Goal: Transaction & Acquisition: Download file/media

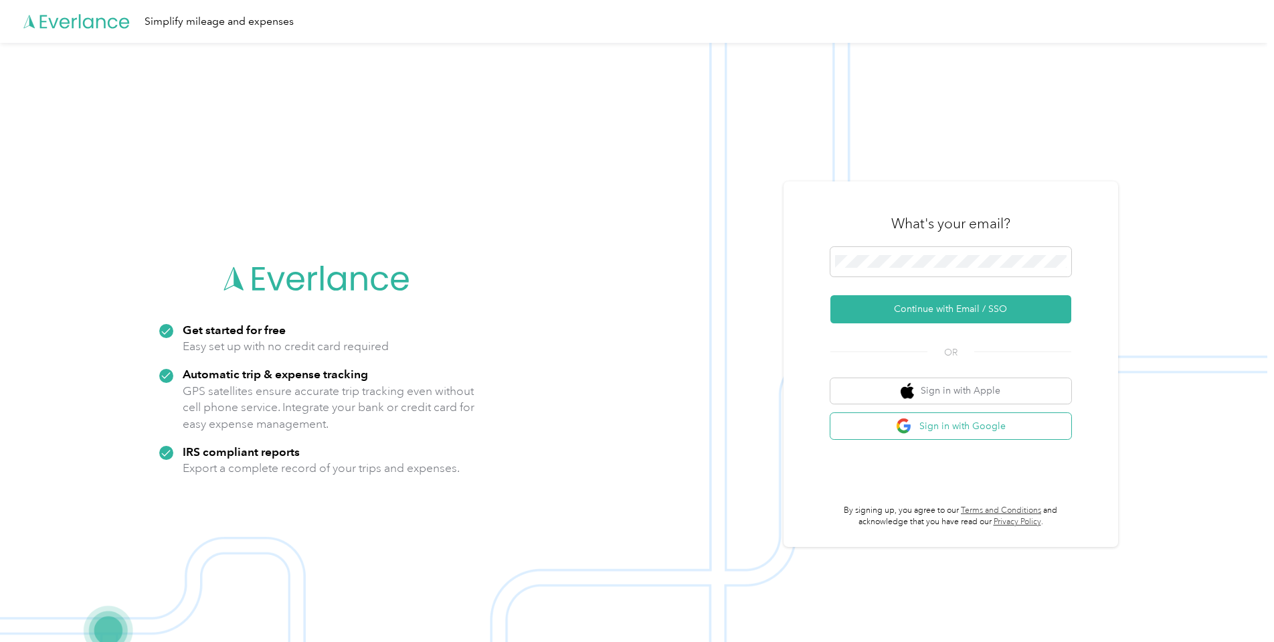
click at [955, 428] on button "Sign in with Google" at bounding box center [951, 426] width 241 height 26
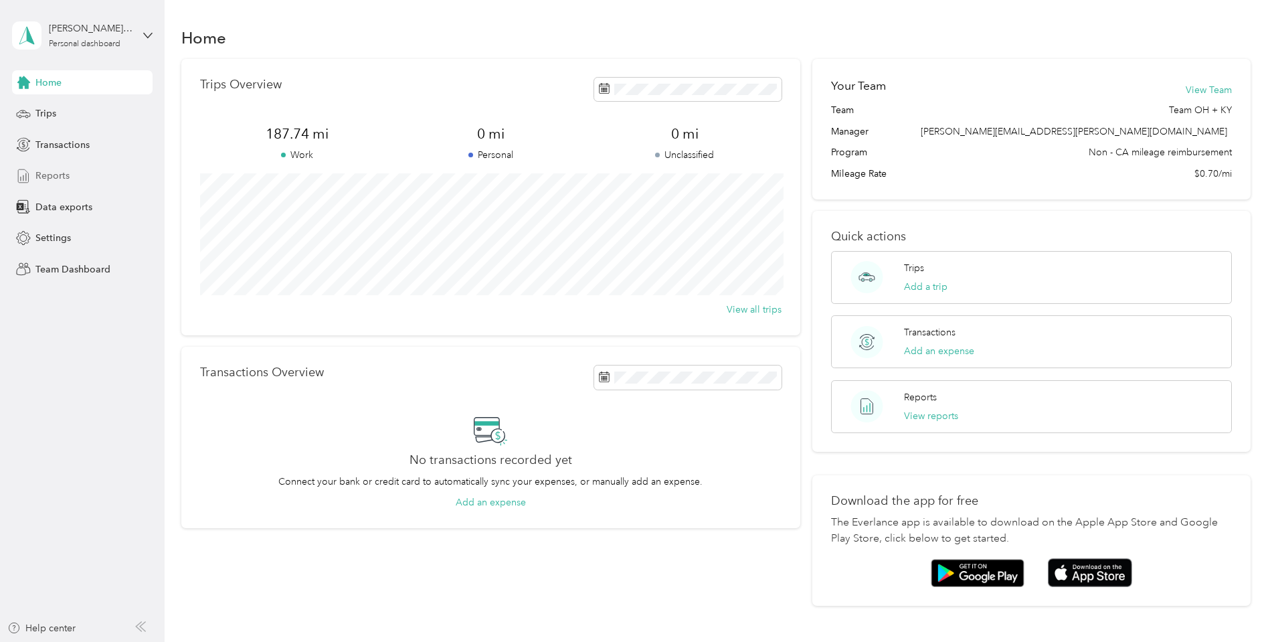
click at [48, 175] on span "Reports" at bounding box center [52, 176] width 34 height 14
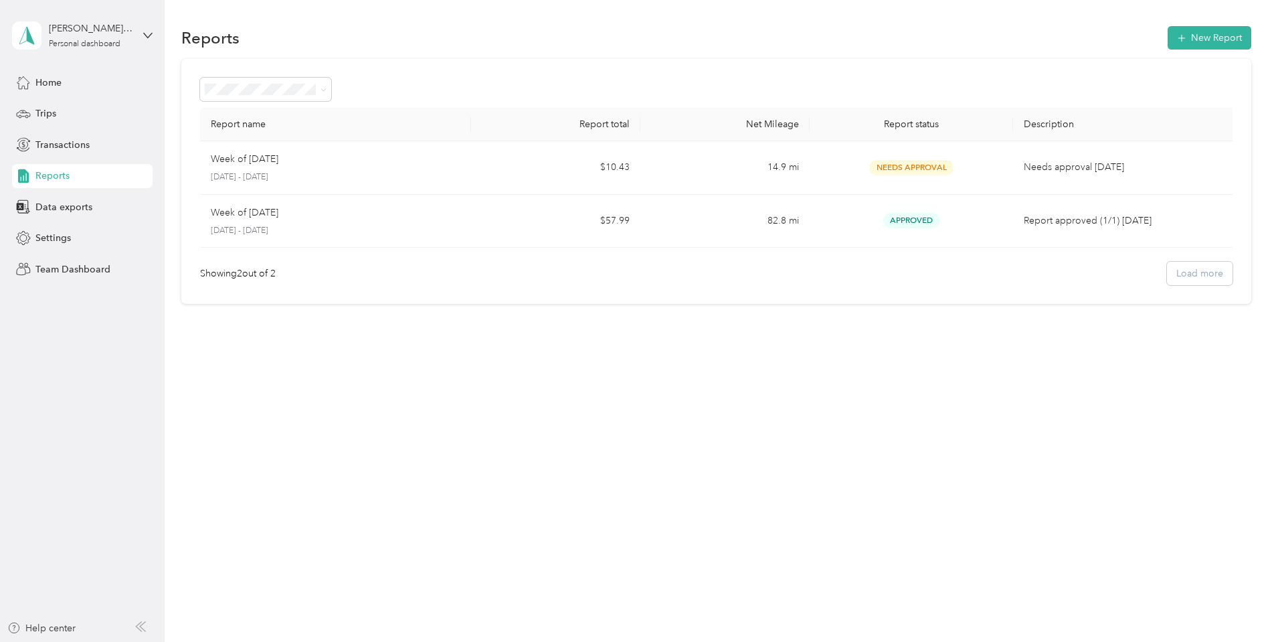
click at [41, 176] on span "Reports" at bounding box center [52, 176] width 34 height 14
click at [50, 79] on span "Home" at bounding box center [48, 83] width 26 height 14
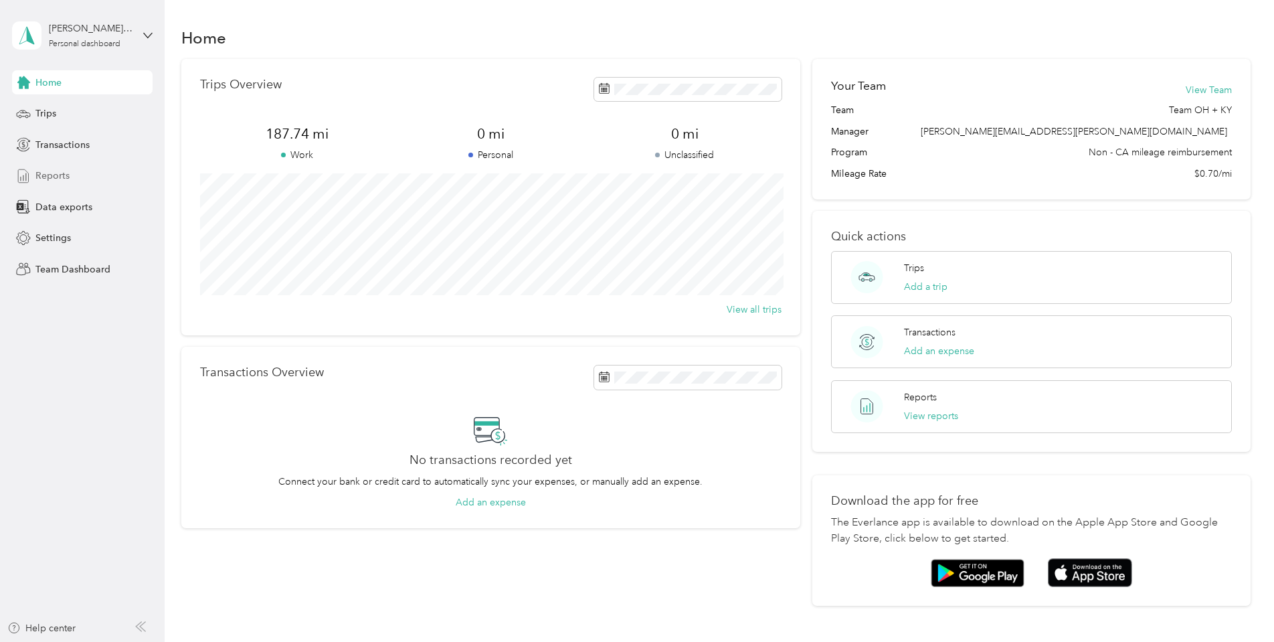
click at [61, 177] on span "Reports" at bounding box center [52, 176] width 34 height 14
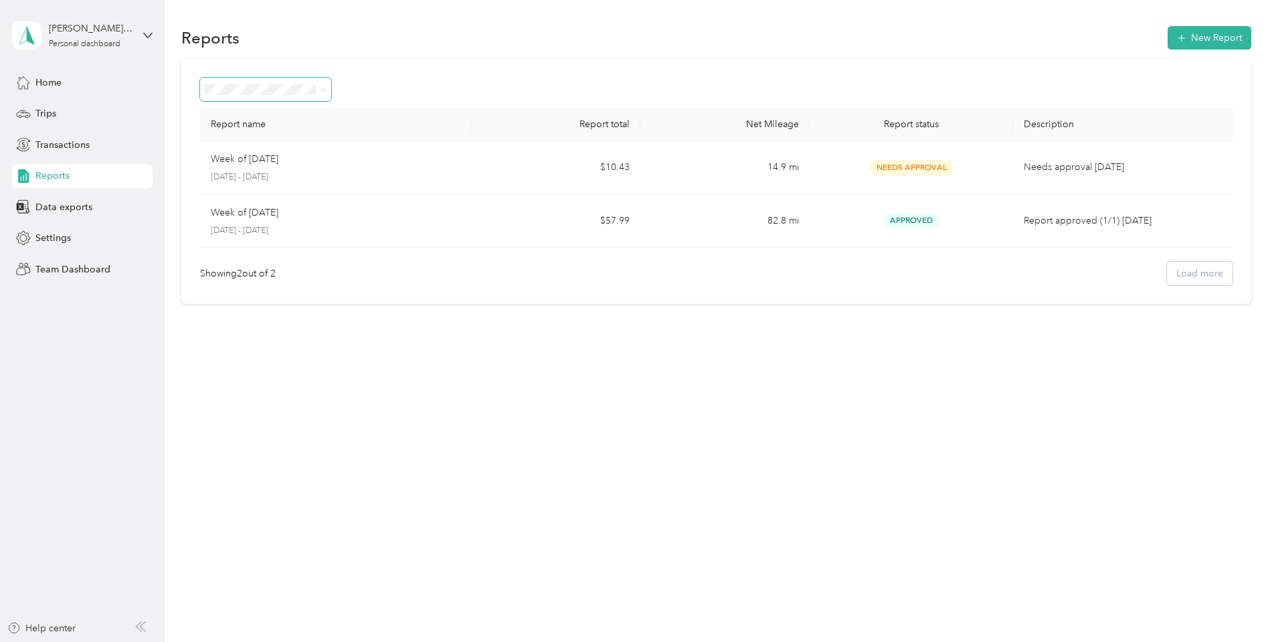
click at [323, 88] on icon at bounding box center [324, 90] width 6 height 6
click at [232, 161] on div "Needs approval" at bounding box center [266, 161] width 112 height 14
click at [145, 36] on icon at bounding box center [147, 35] width 9 height 9
click at [52, 114] on div "Team dashboard" at bounding box center [228, 108] width 414 height 23
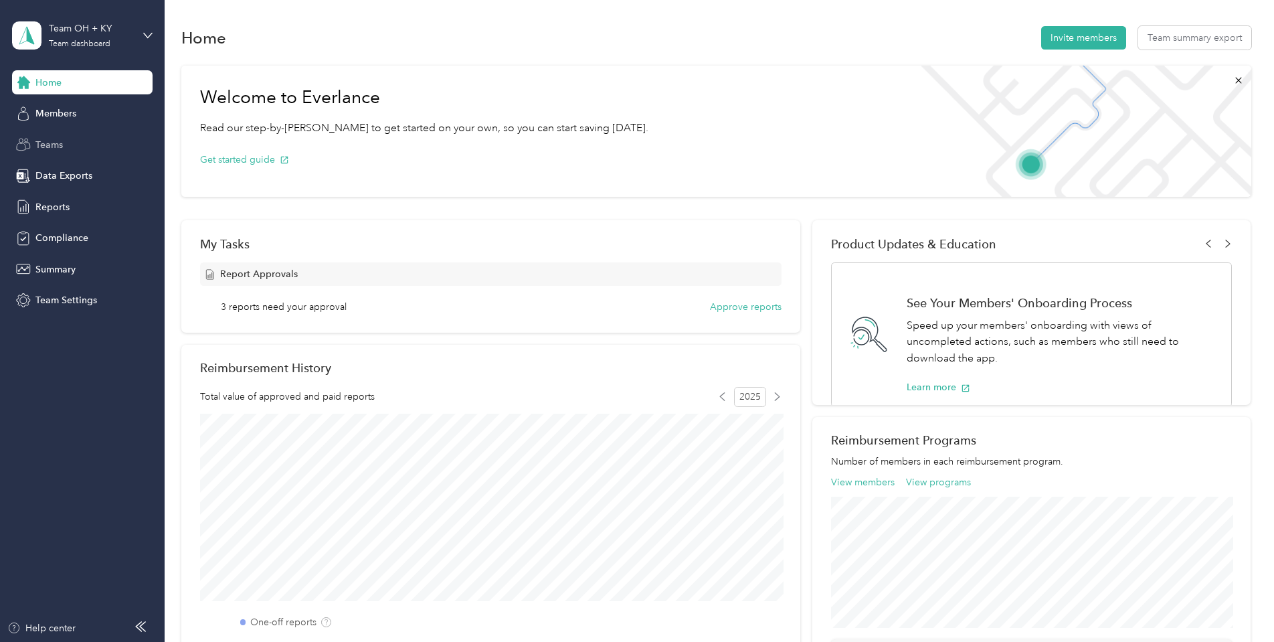
click at [50, 141] on span "Teams" at bounding box center [48, 145] width 27 height 14
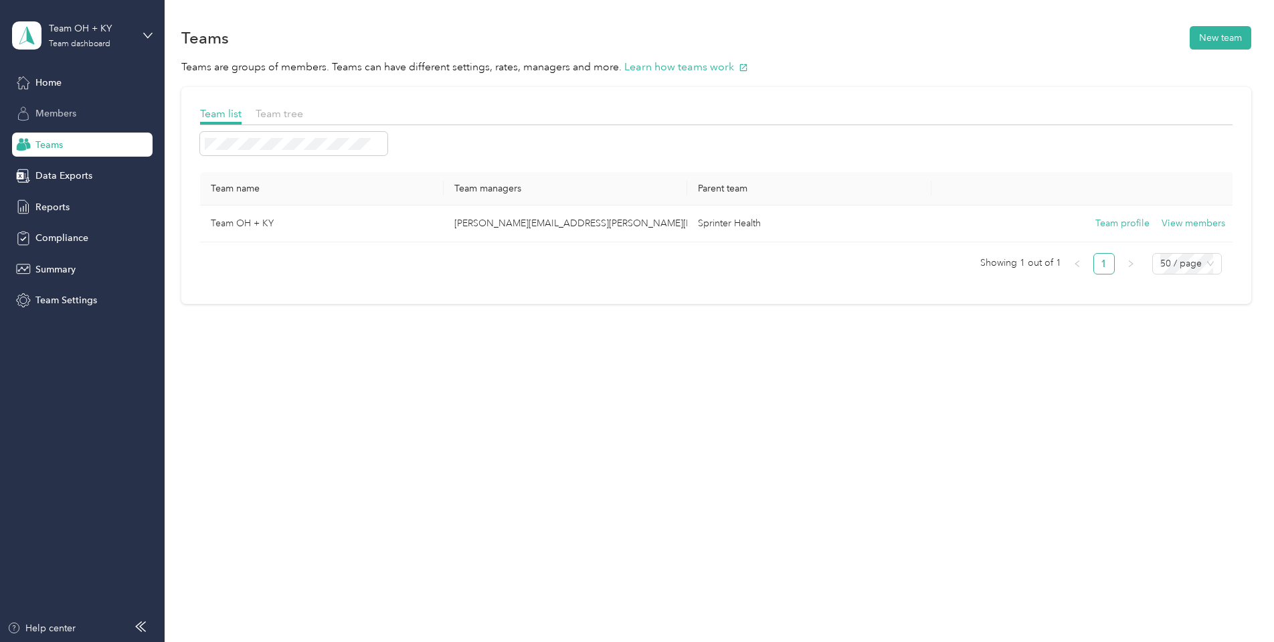
click at [66, 114] on span "Members" at bounding box center [55, 113] width 41 height 14
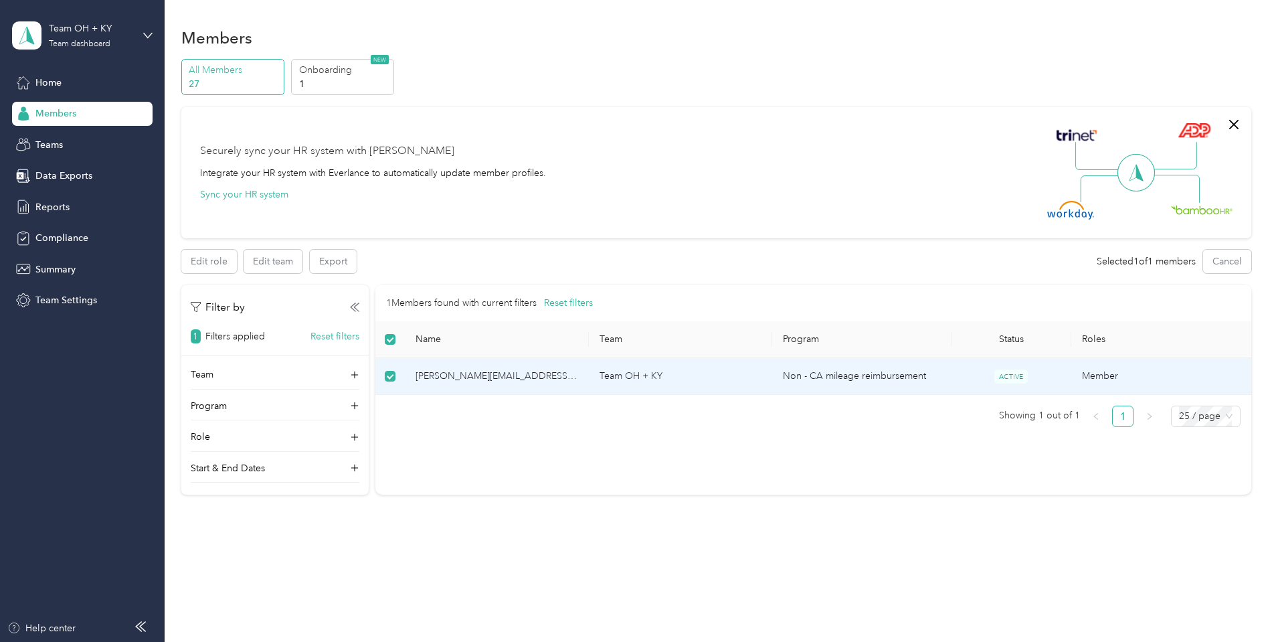
click at [466, 378] on span "[PERSON_NAME][EMAIL_ADDRESS][PERSON_NAME][DOMAIN_NAME]" at bounding box center [497, 376] width 163 height 15
click at [471, 373] on span "[PERSON_NAME][EMAIL_ADDRESS][PERSON_NAME][DOMAIN_NAME]" at bounding box center [497, 376] width 163 height 15
click at [474, 375] on span "[PERSON_NAME][EMAIL_ADDRESS][PERSON_NAME][DOMAIN_NAME]" at bounding box center [497, 376] width 163 height 15
click at [485, 421] on ul "Showing 1 out of 1 1 25 / page" at bounding box center [808, 416] width 865 height 21
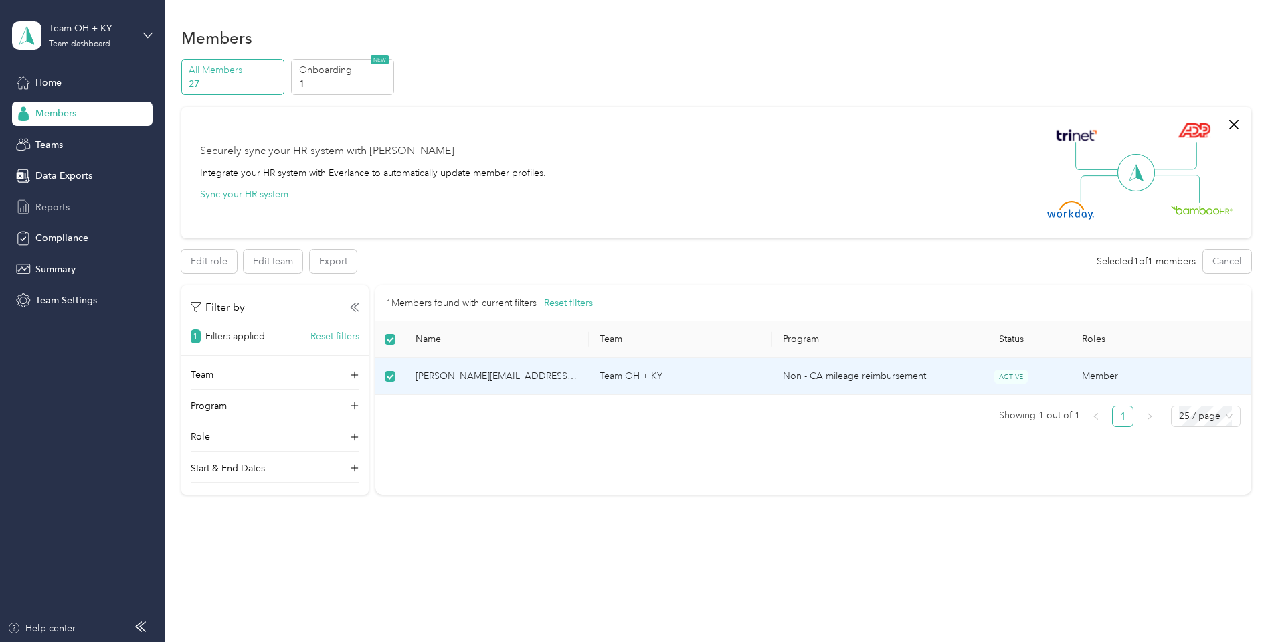
click at [42, 207] on span "Reports" at bounding box center [52, 207] width 34 height 14
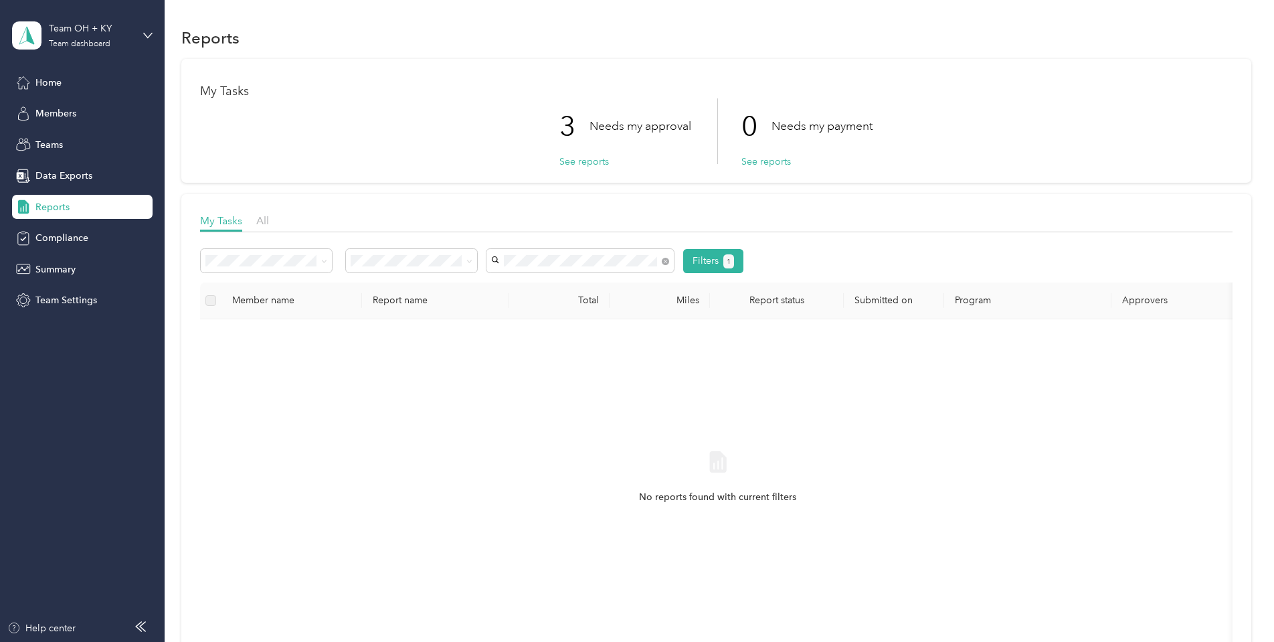
scroll to position [0, 1]
click at [531, 288] on li "[PERSON_NAME][EMAIL_ADDRESS][PERSON_NAME][DOMAIN_NAME]" at bounding box center [580, 290] width 187 height 37
click at [584, 161] on button "See reports" at bounding box center [585, 162] width 50 height 14
click at [321, 259] on icon at bounding box center [324, 261] width 6 height 6
click at [337, 215] on div "My Tasks All" at bounding box center [716, 222] width 1033 height 19
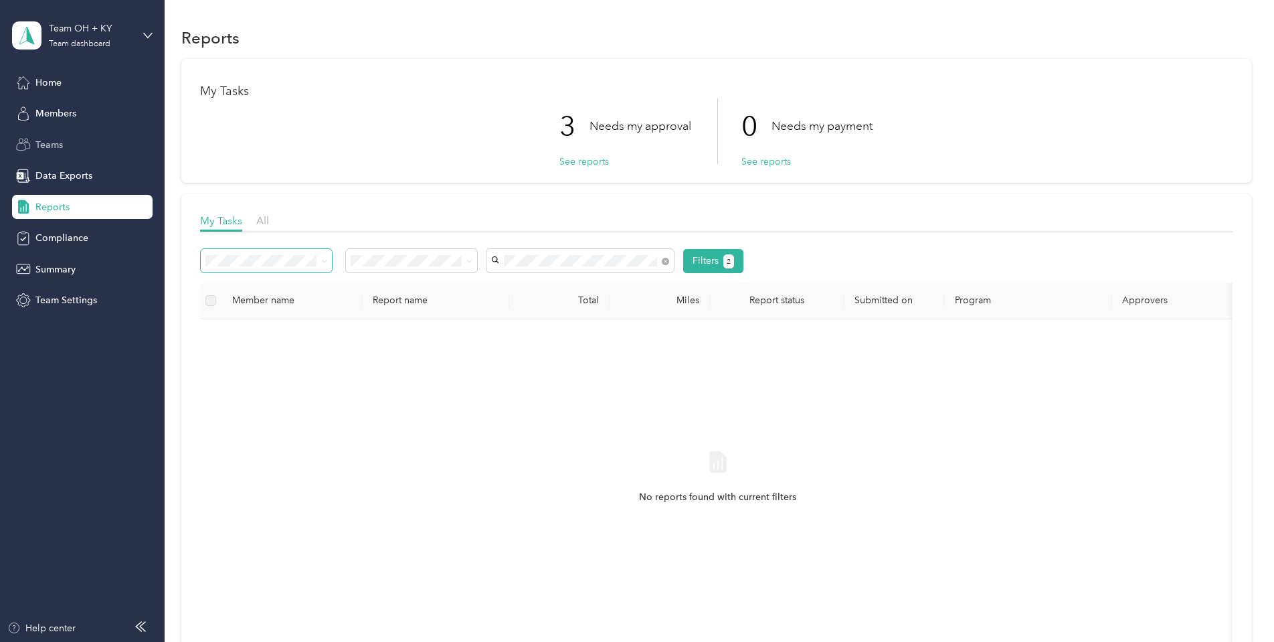
click at [48, 143] on span "Teams" at bounding box center [48, 145] width 27 height 14
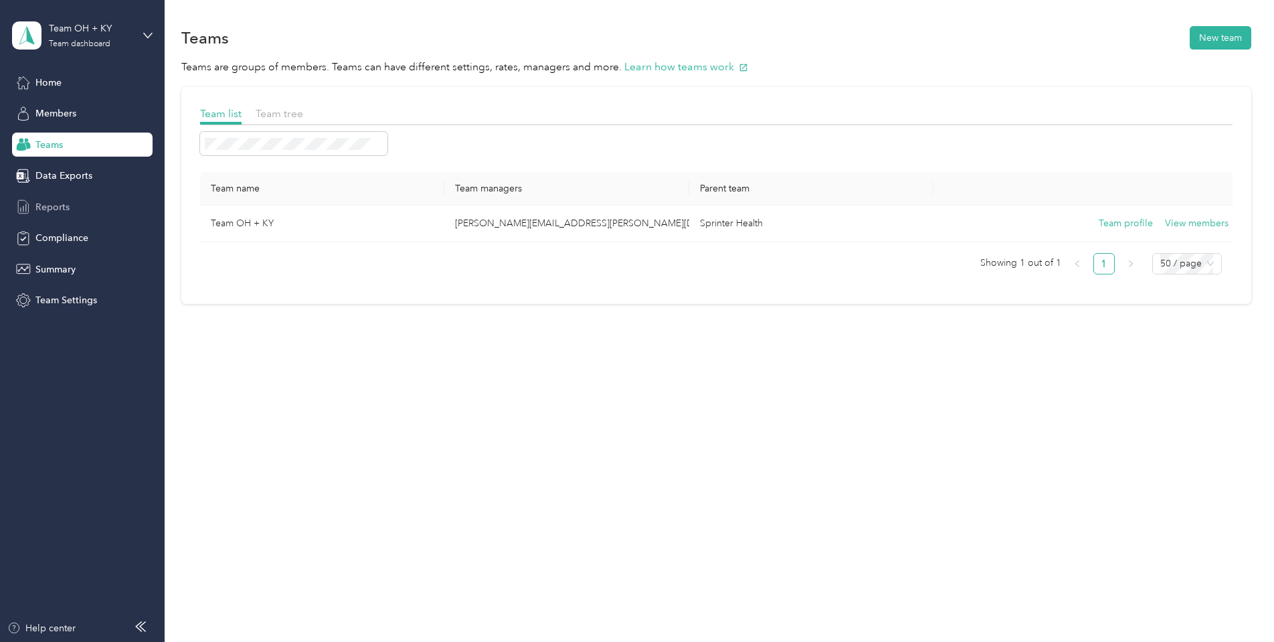
click at [50, 208] on span "Reports" at bounding box center [52, 207] width 34 height 14
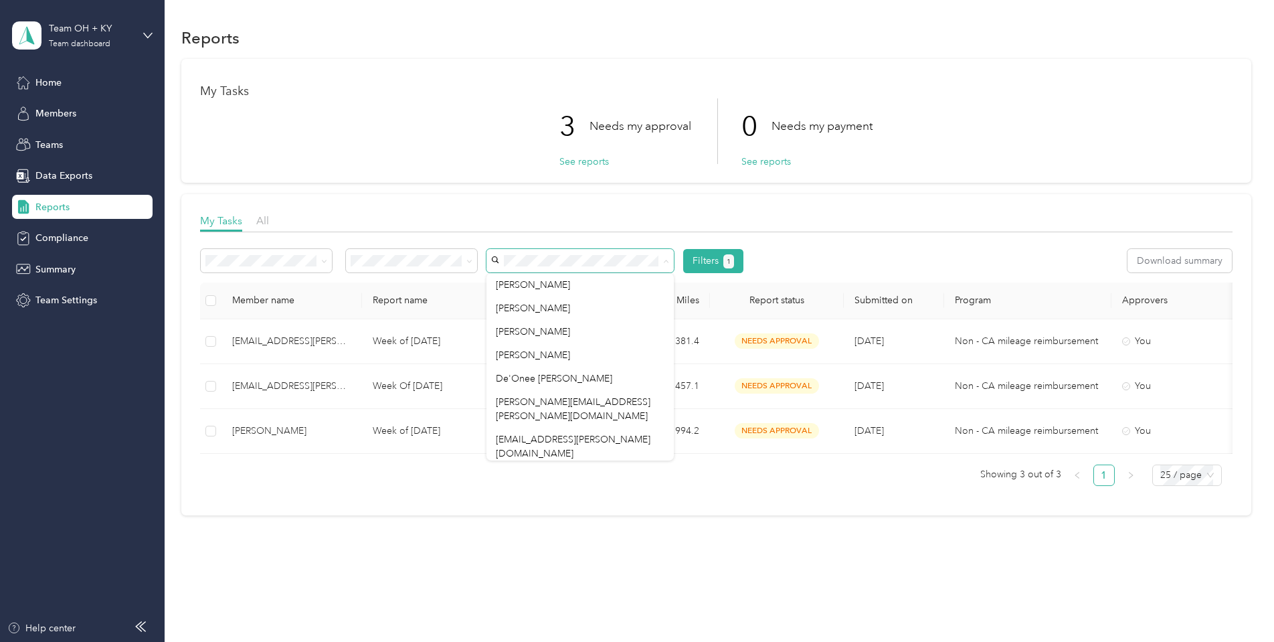
click at [312, 503] on div "My Tasks All Filters 1 Download summary Member name Report name Total Miles Rep…" at bounding box center [716, 354] width 1070 height 321
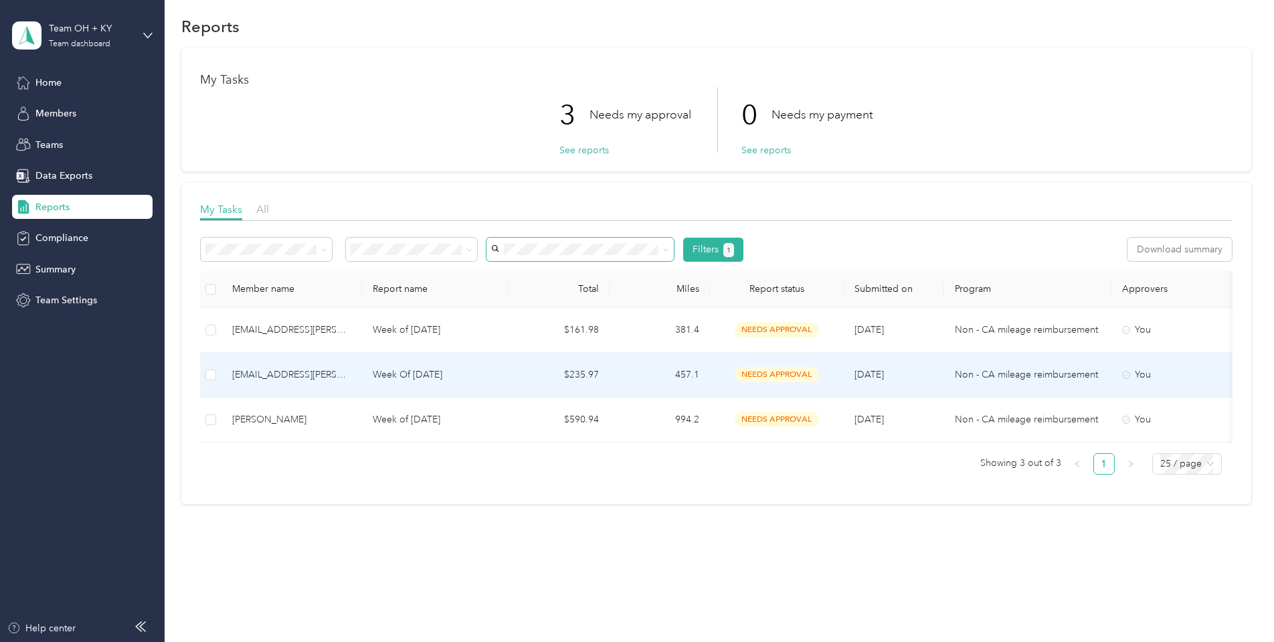
scroll to position [15, 0]
click at [282, 370] on div "[EMAIL_ADDRESS][PERSON_NAME][DOMAIN_NAME]" at bounding box center [291, 374] width 119 height 15
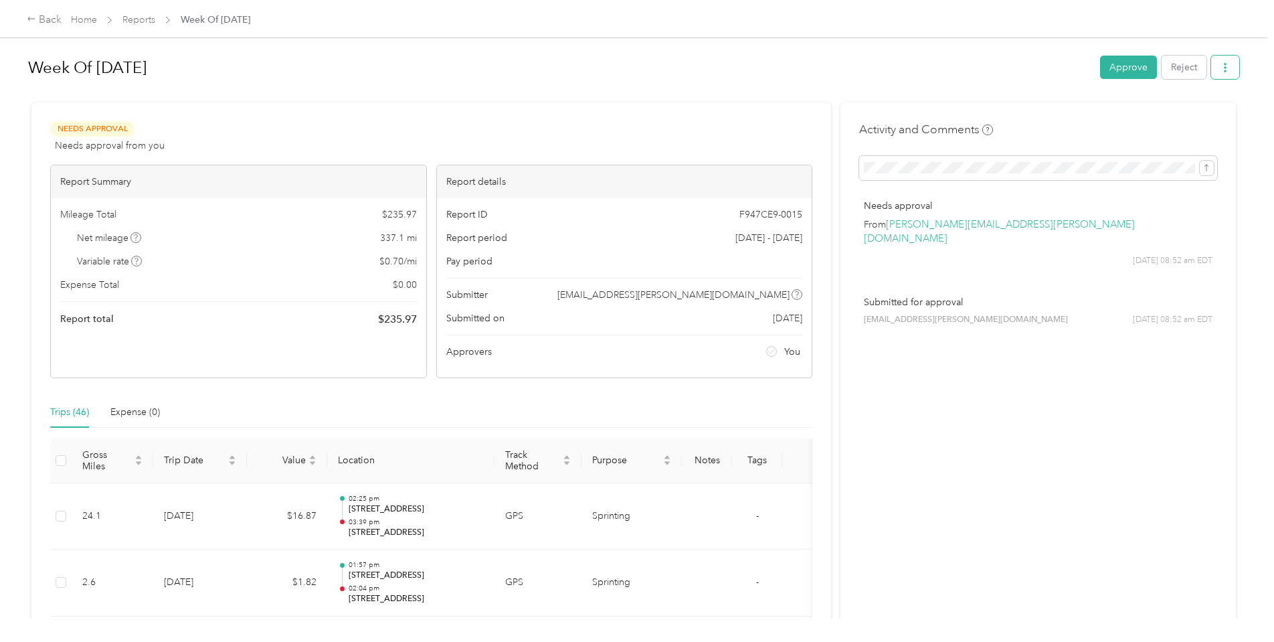
click at [1230, 62] on span "button" at bounding box center [1225, 67] width 9 height 11
click at [1177, 120] on span "Download" at bounding box center [1191, 117] width 44 height 14
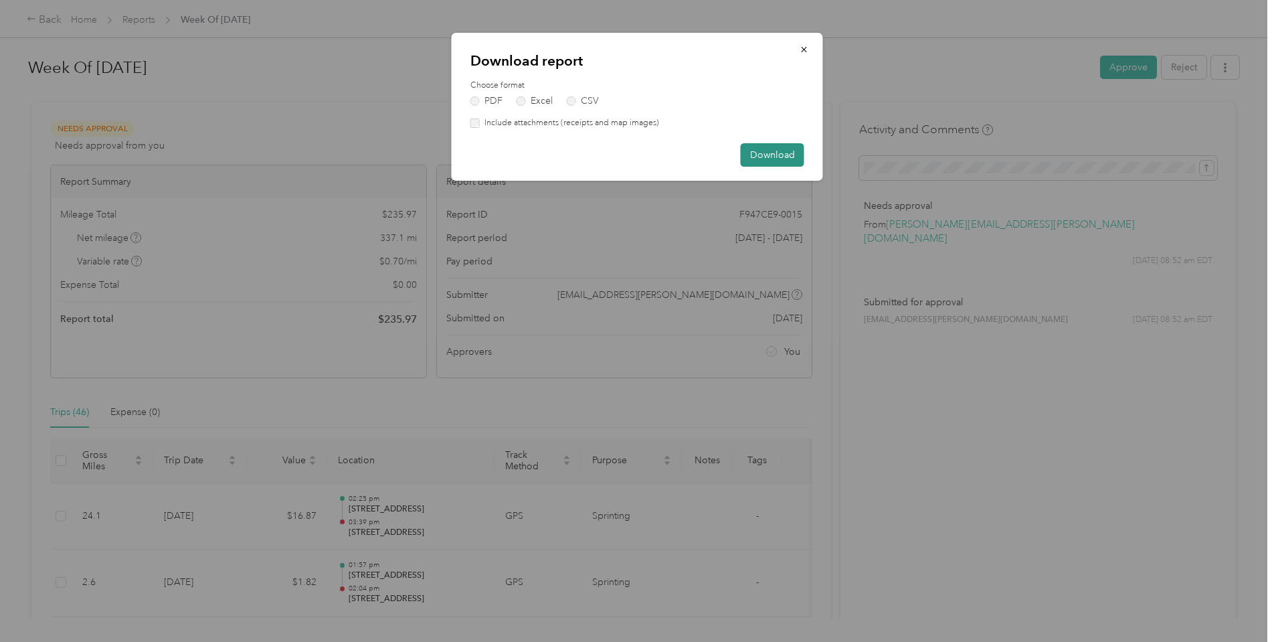
click at [772, 154] on button "Download" at bounding box center [773, 154] width 64 height 23
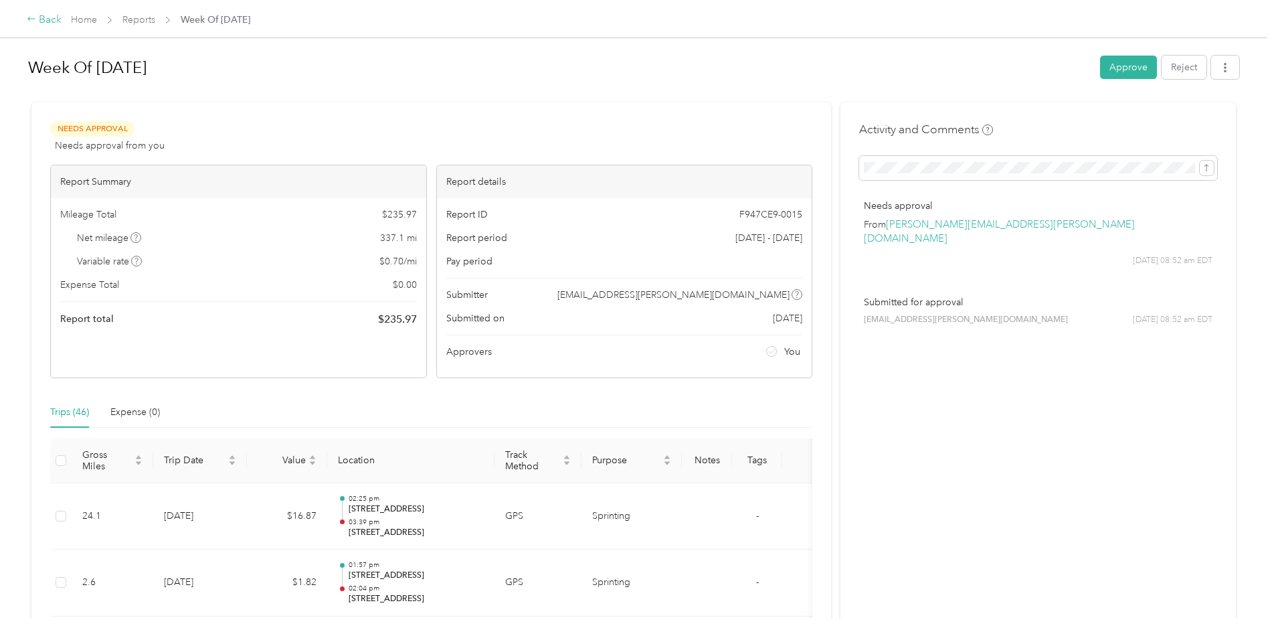
click at [42, 24] on div "Back" at bounding box center [44, 20] width 35 height 16
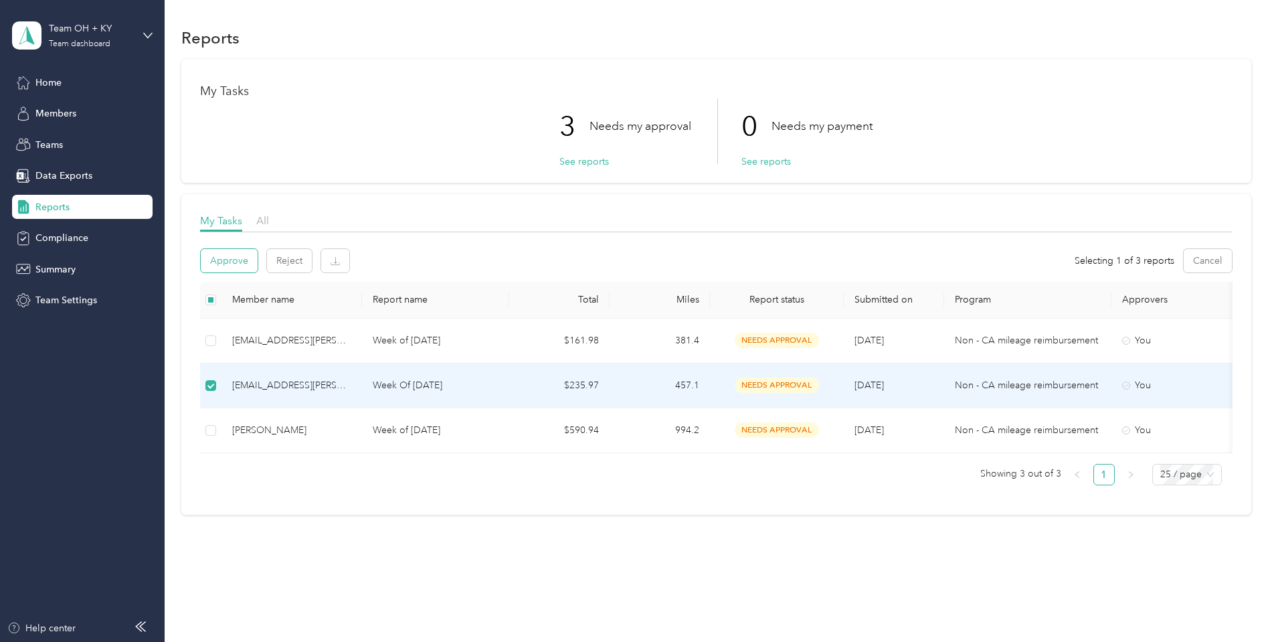
click at [218, 258] on button "Approve" at bounding box center [229, 260] width 57 height 23
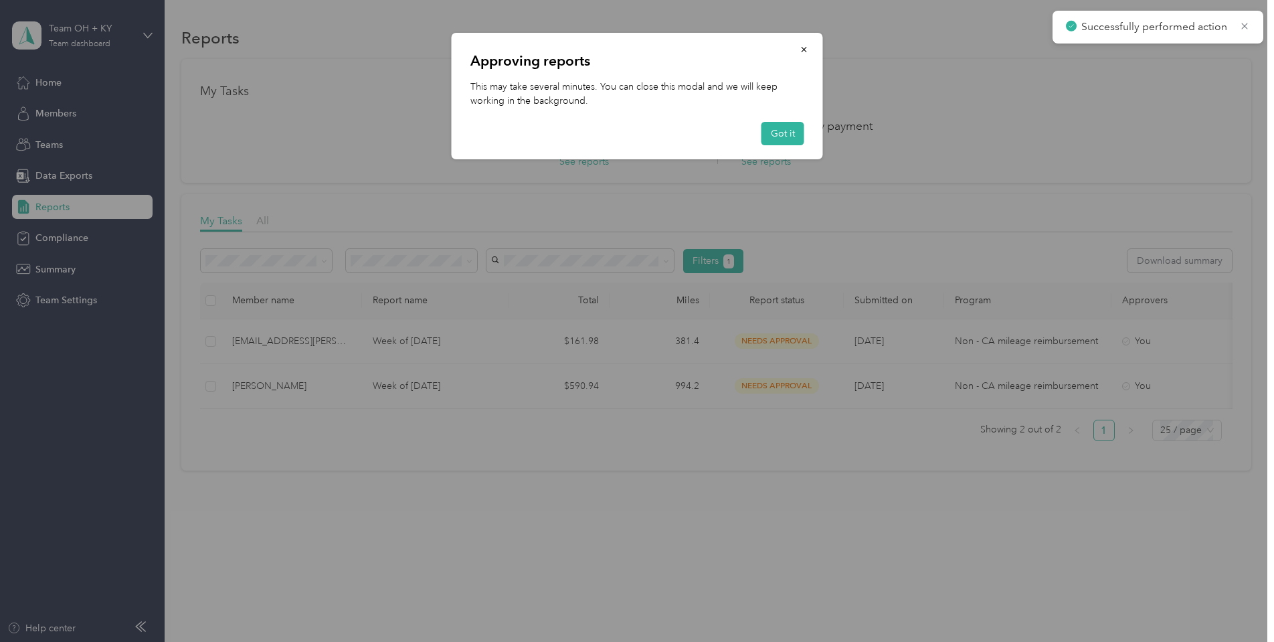
click at [957, 144] on div "Approving reports This may take several minutes. You can close this modal and w…" at bounding box center [823, 98] width 372 height 131
click at [805, 49] on icon "button" at bounding box center [803, 49] width 5 height 5
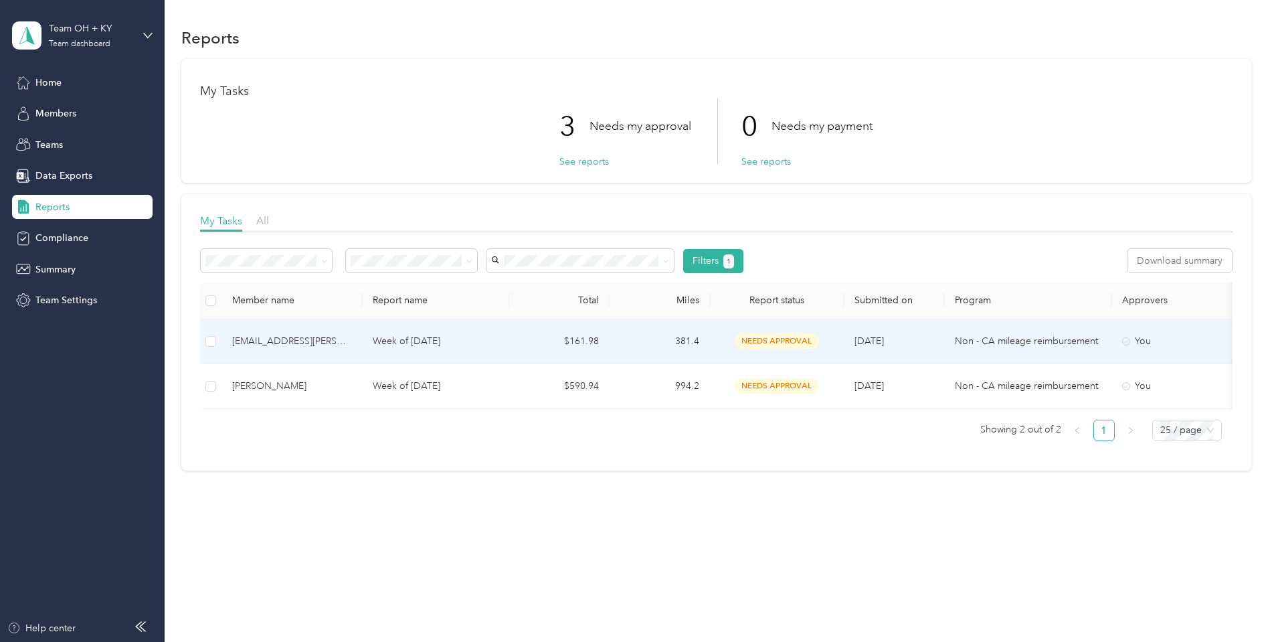
click at [276, 339] on div "[EMAIL_ADDRESS][PERSON_NAME][DOMAIN_NAME]" at bounding box center [291, 341] width 119 height 15
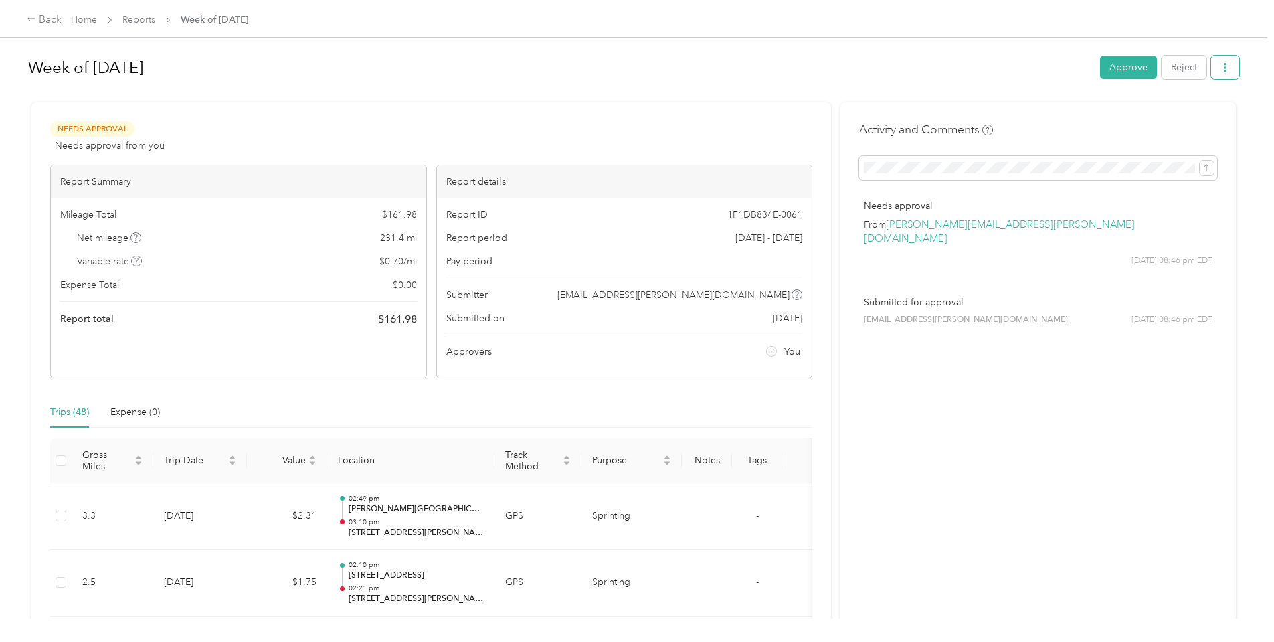
click at [1226, 63] on icon "button" at bounding box center [1225, 67] width 9 height 9
click at [1185, 115] on span "Download" at bounding box center [1191, 117] width 44 height 14
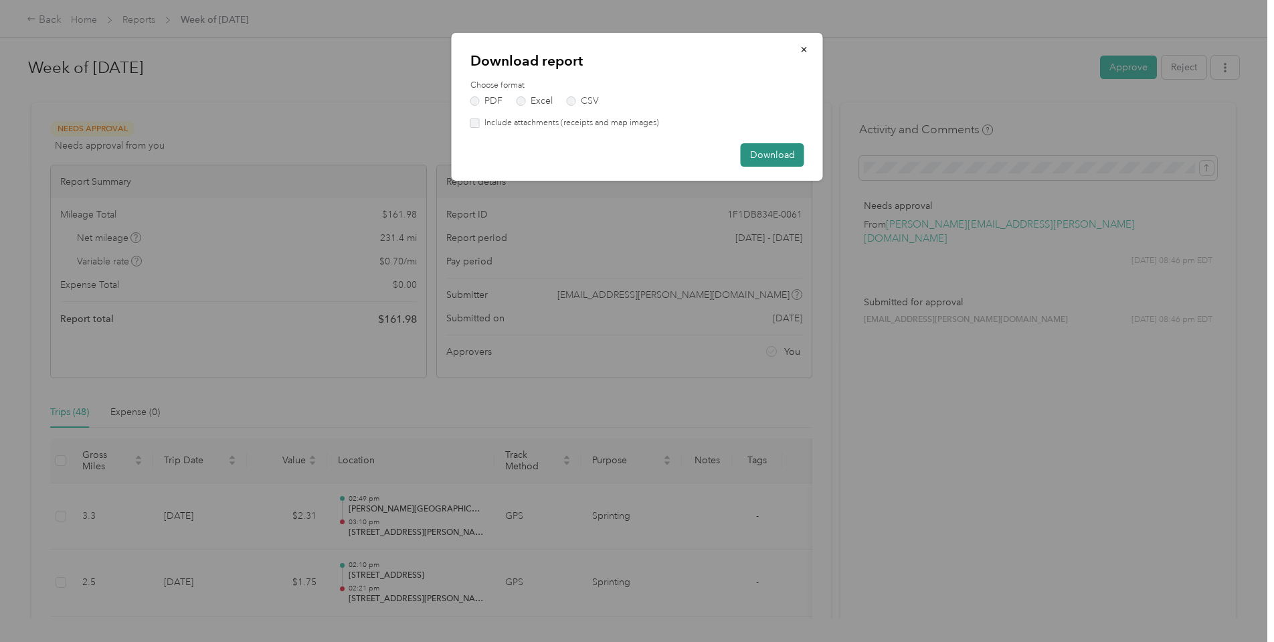
click at [762, 151] on button "Download" at bounding box center [773, 154] width 64 height 23
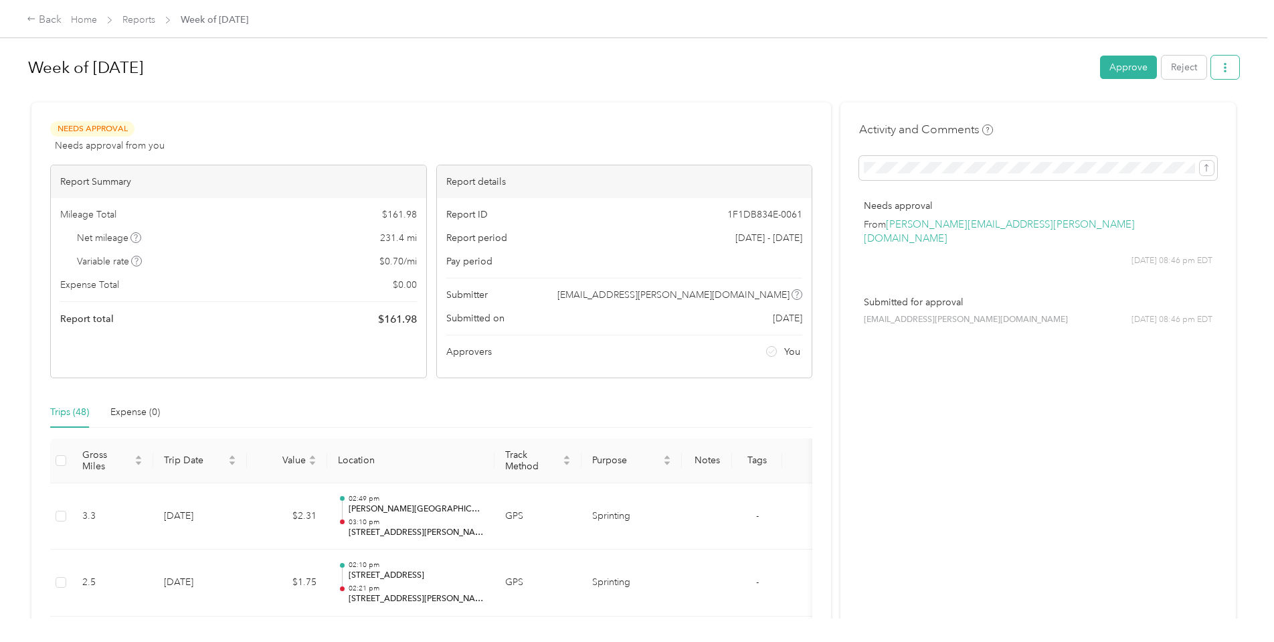
click at [1240, 68] on button "button" at bounding box center [1226, 67] width 28 height 23
click at [1185, 118] on span "Download" at bounding box center [1191, 117] width 44 height 14
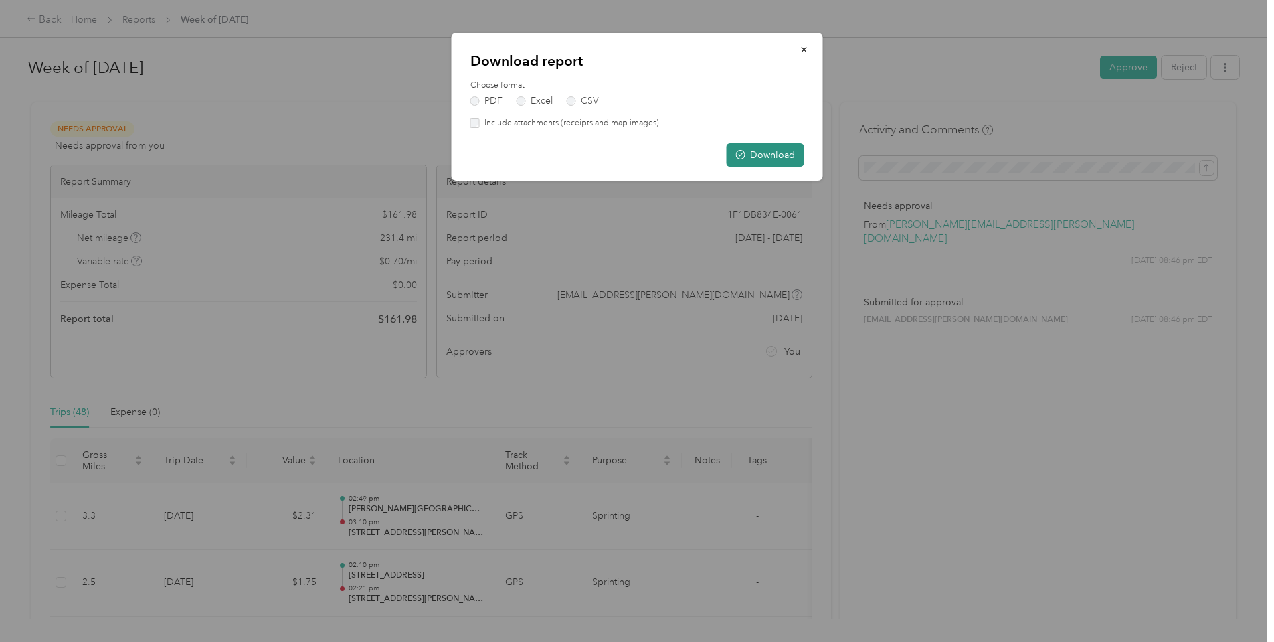
click at [766, 149] on button "Download" at bounding box center [766, 154] width 78 height 23
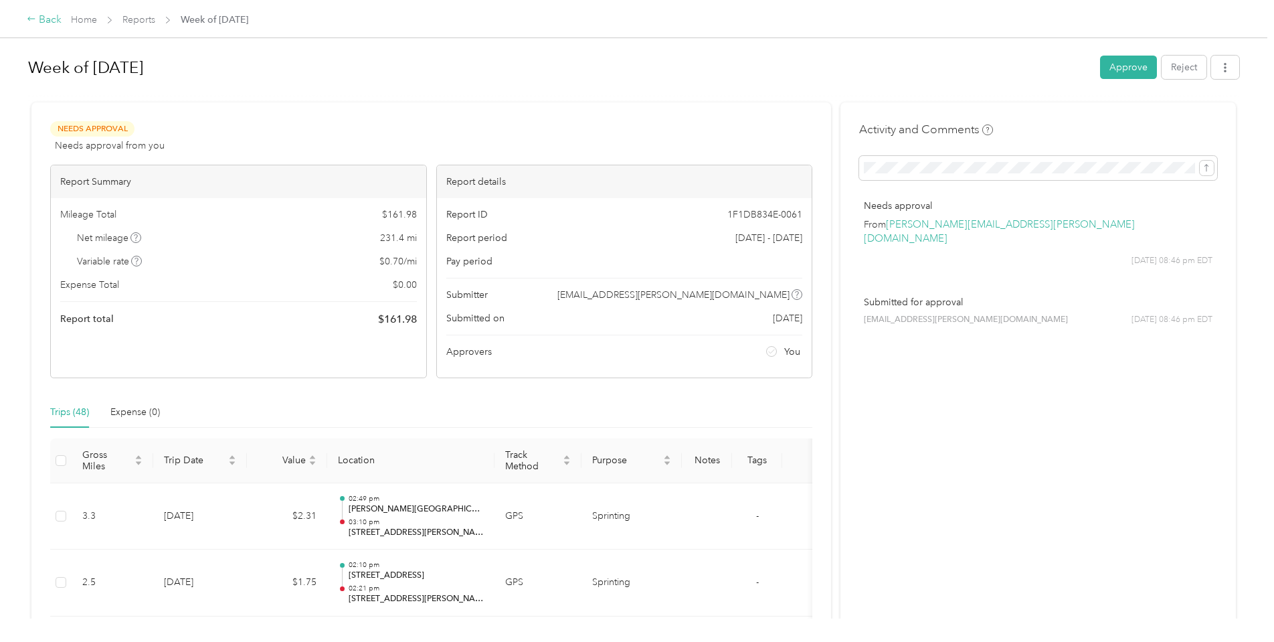
click at [44, 19] on div "Back" at bounding box center [44, 20] width 35 height 16
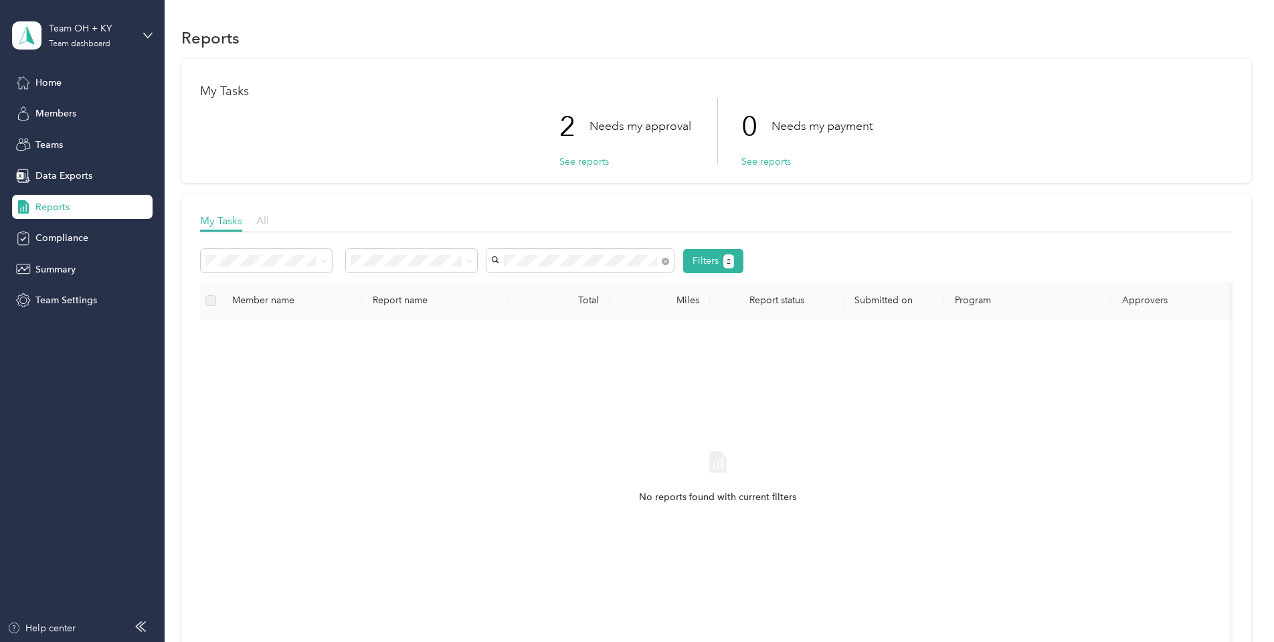
click at [261, 222] on span "All" at bounding box center [262, 220] width 13 height 13
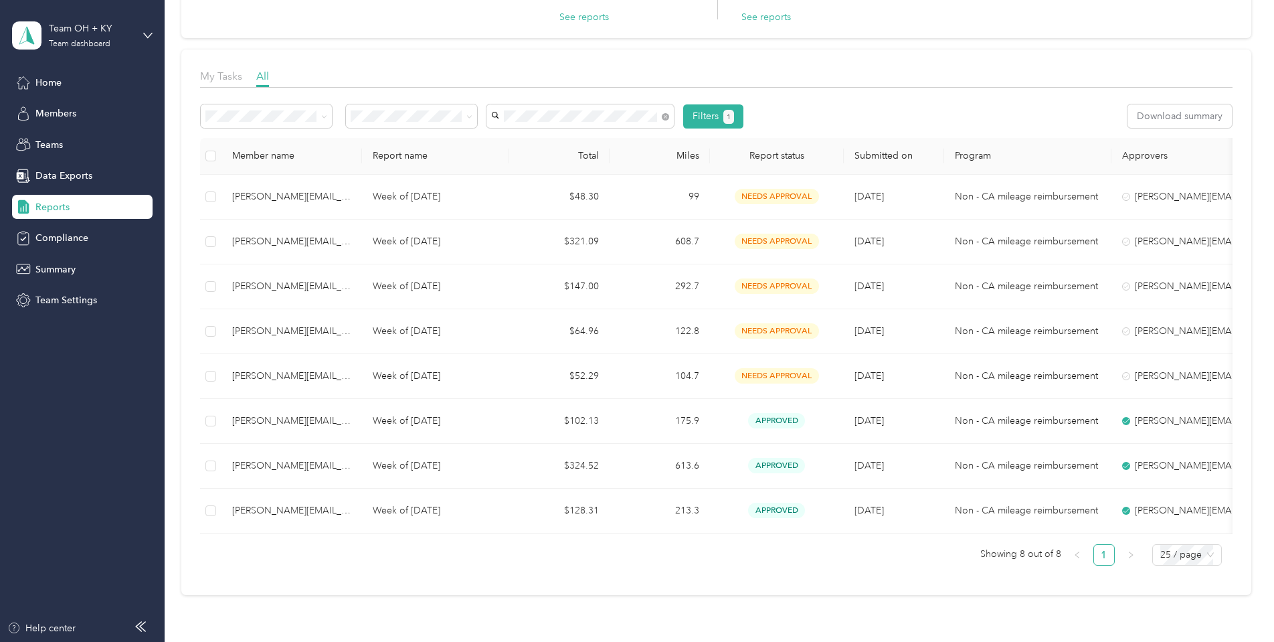
scroll to position [142, 0]
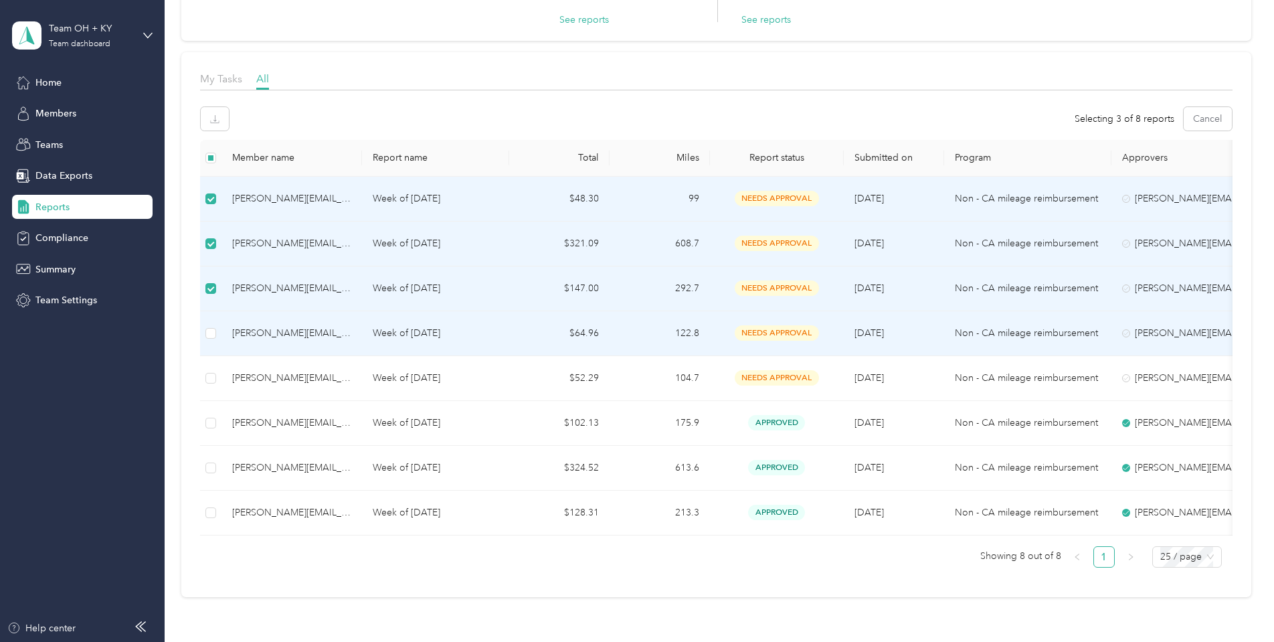
click at [211, 343] on td at bounding box center [210, 333] width 21 height 45
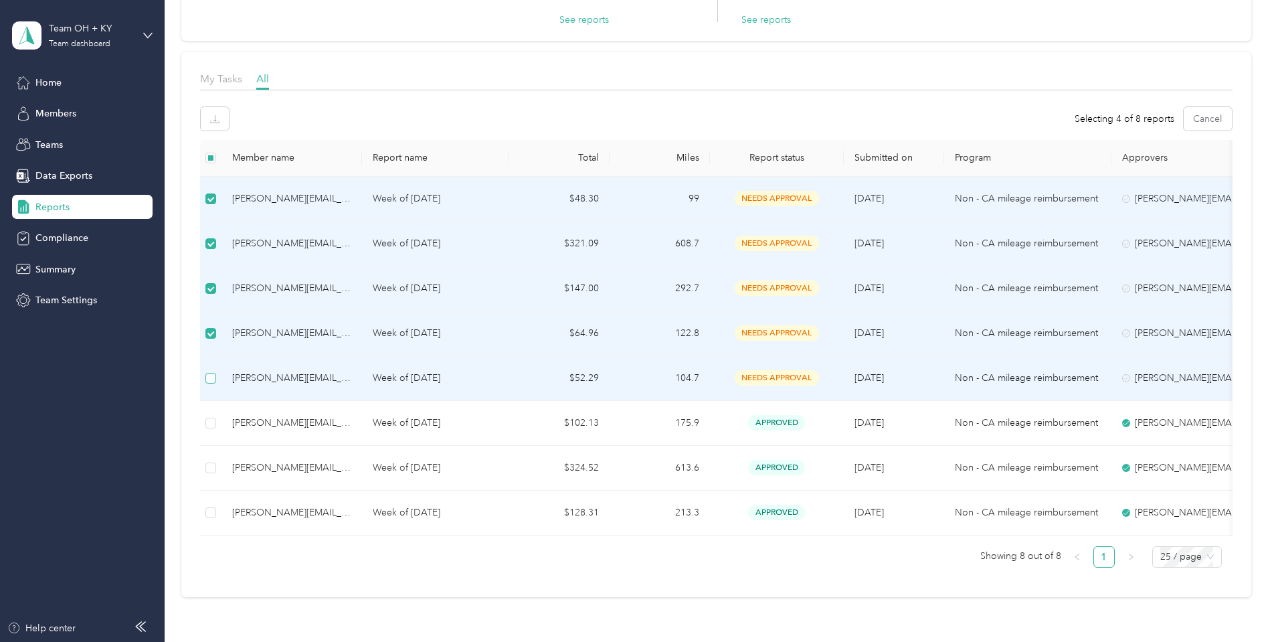
click at [212, 371] on label at bounding box center [210, 378] width 11 height 15
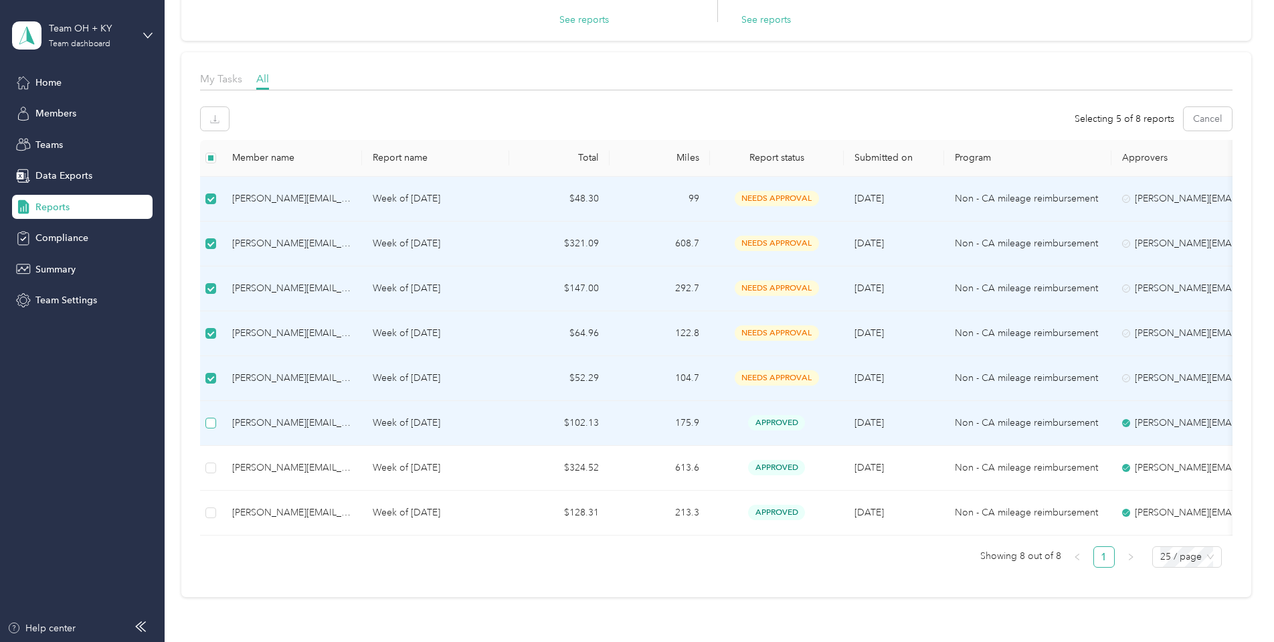
click at [214, 428] on label at bounding box center [210, 423] width 11 height 15
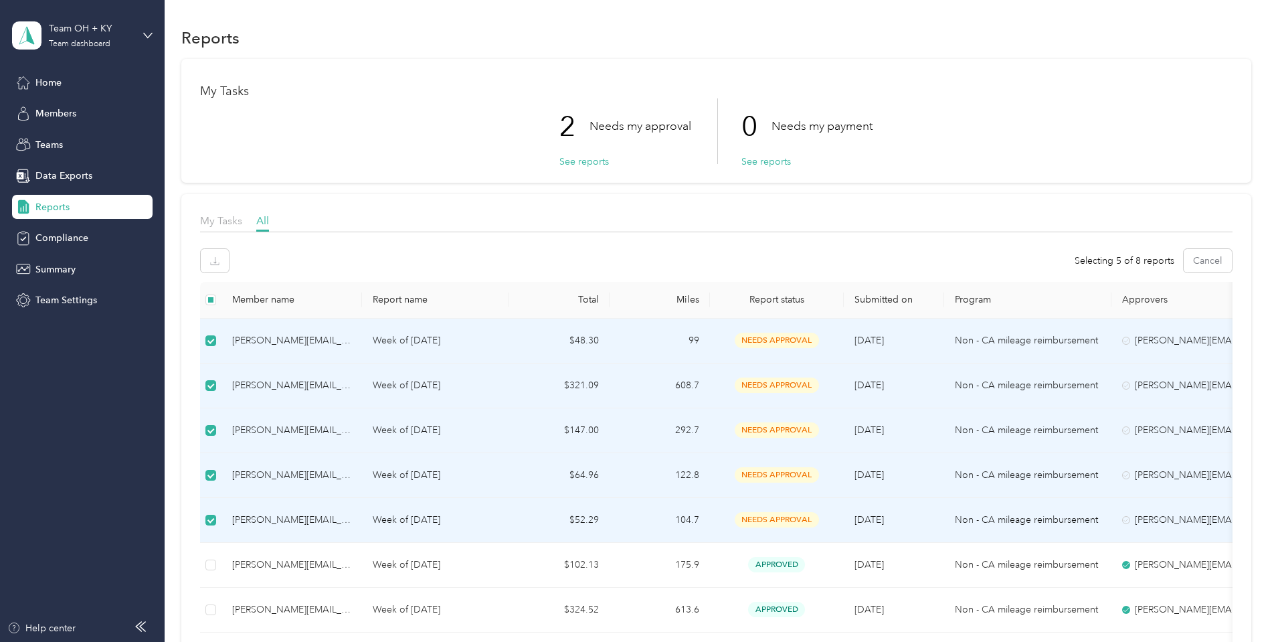
scroll to position [0, 0]
click at [214, 263] on icon "button" at bounding box center [214, 260] width 9 height 9
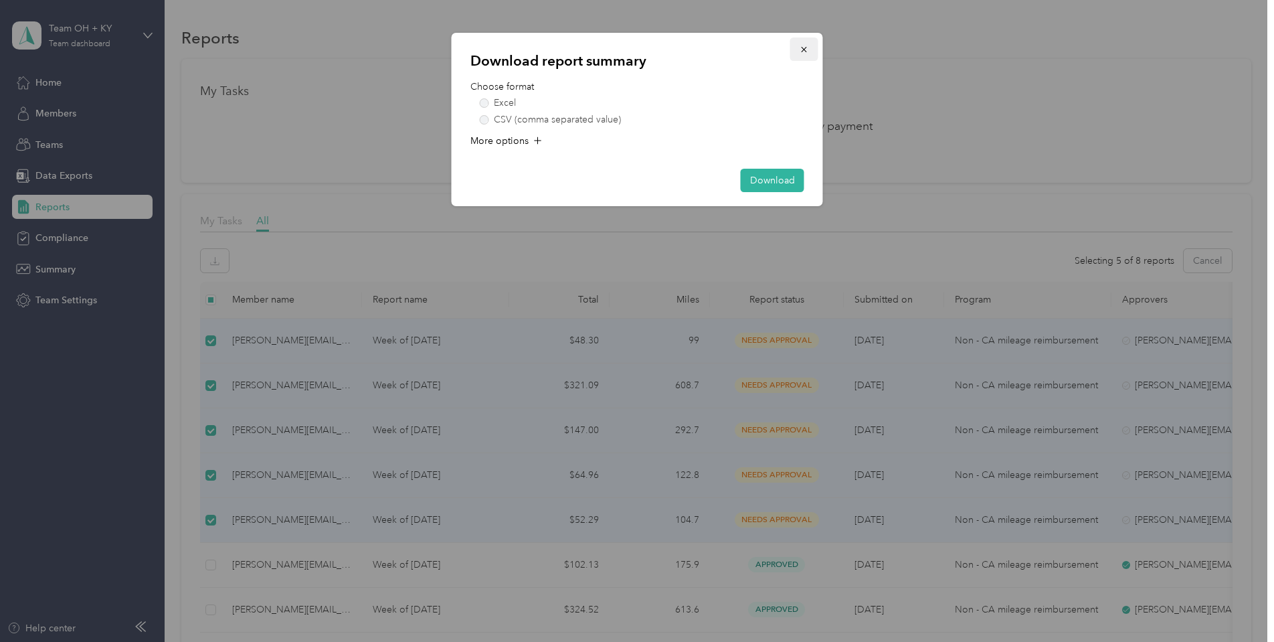
click at [805, 44] on span "button" at bounding box center [804, 49] width 9 height 11
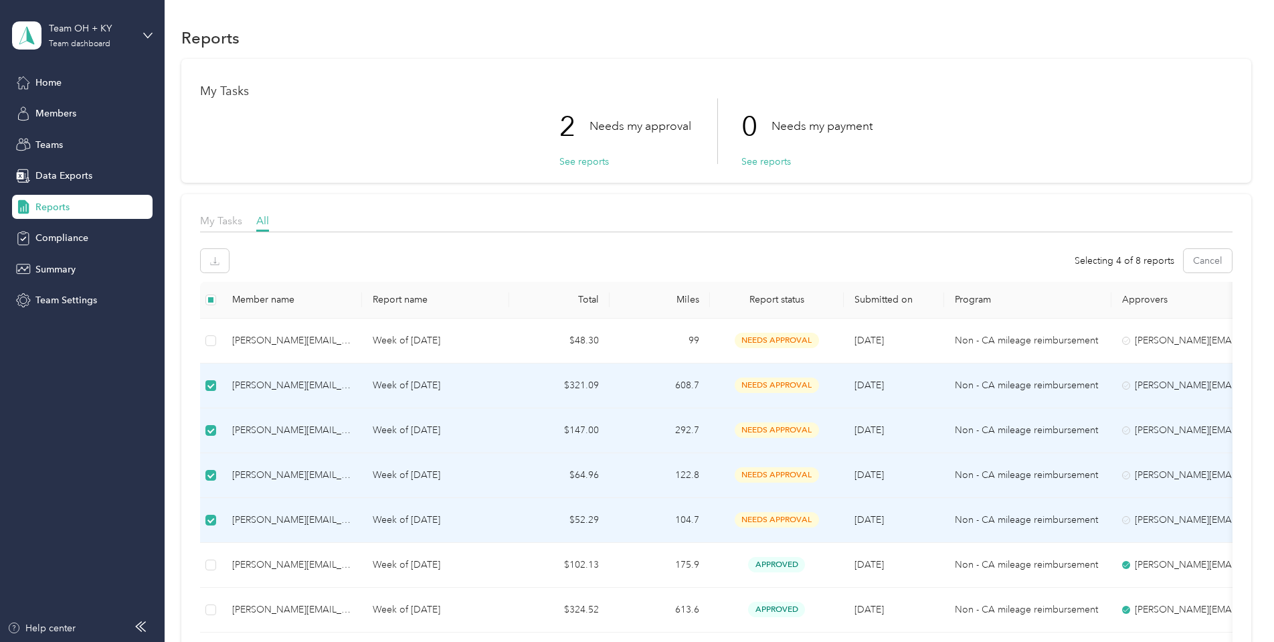
click at [207, 391] on label at bounding box center [210, 385] width 11 height 15
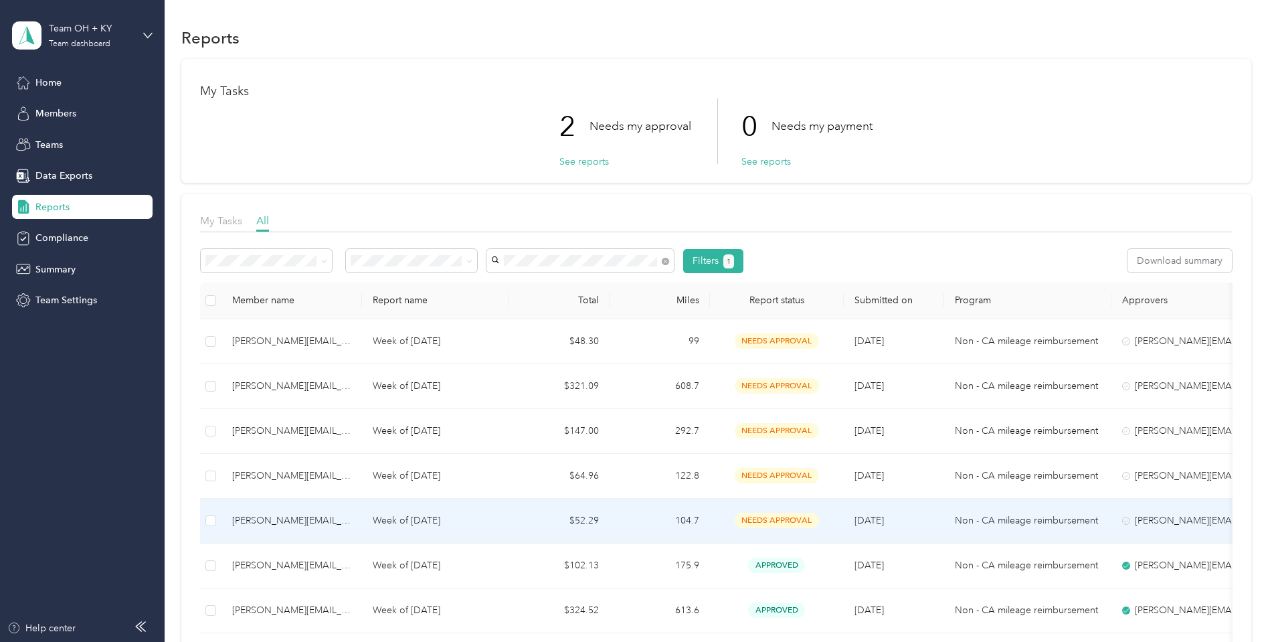
click at [292, 518] on div "[PERSON_NAME][EMAIL_ADDRESS][PERSON_NAME][DOMAIN_NAME]" at bounding box center [291, 520] width 119 height 15
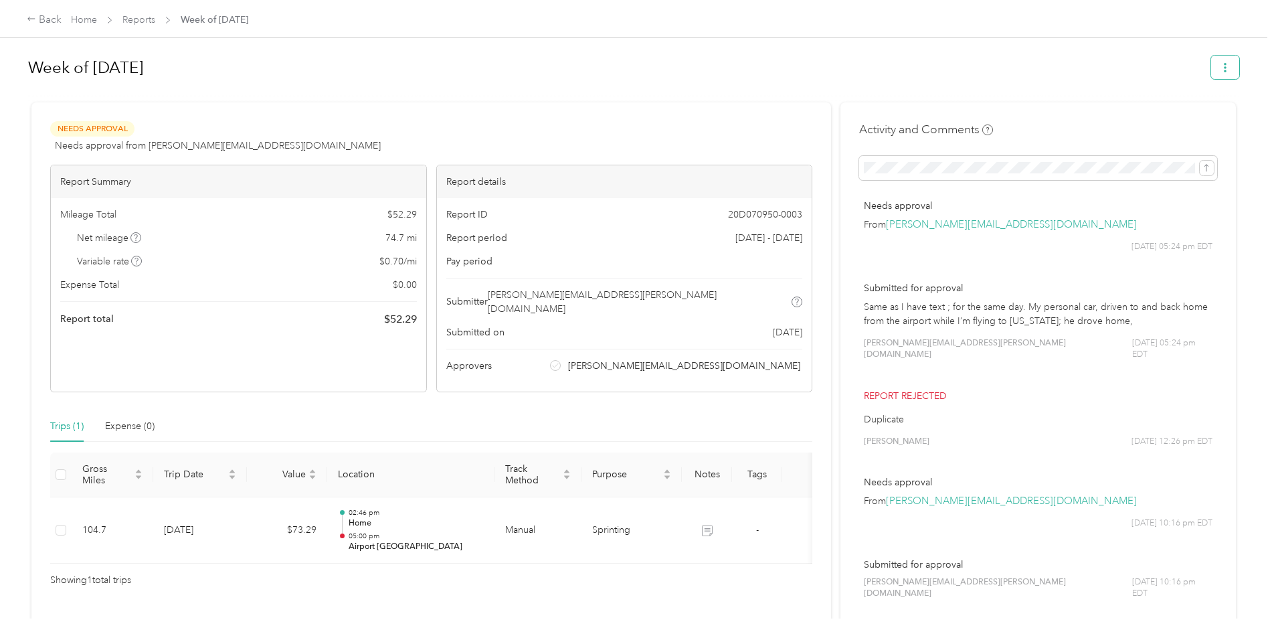
click at [1236, 65] on button "button" at bounding box center [1226, 67] width 28 height 23
click at [1187, 119] on span "Download" at bounding box center [1191, 117] width 44 height 14
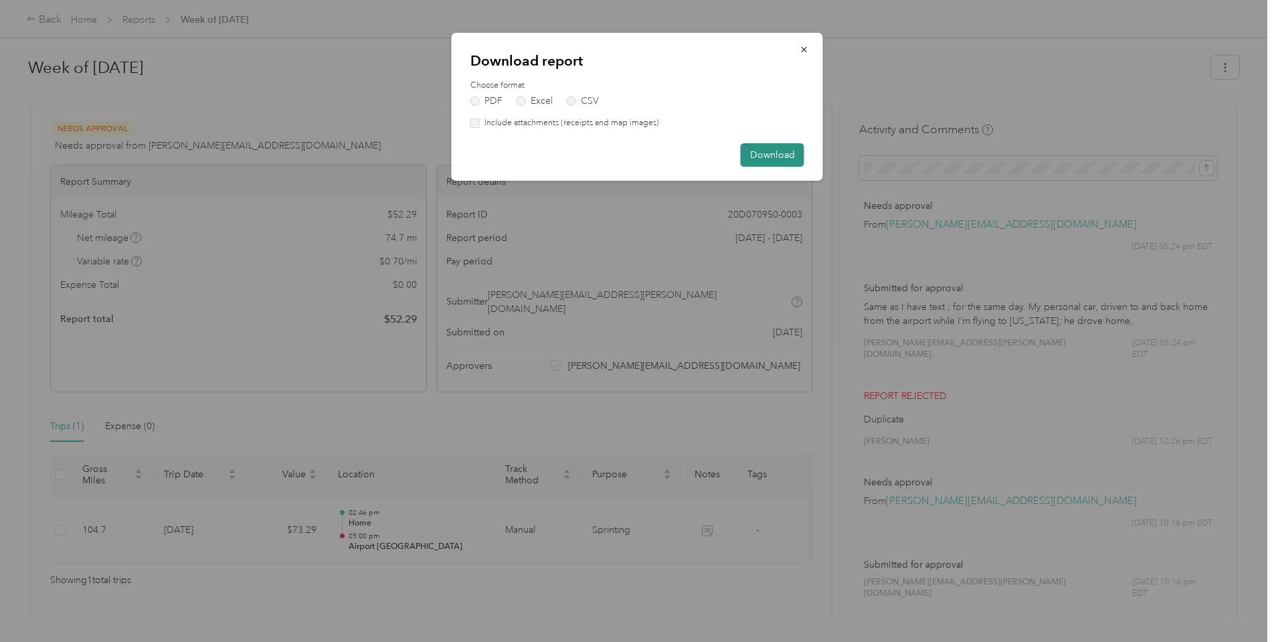
click at [776, 151] on button "Download" at bounding box center [773, 154] width 64 height 23
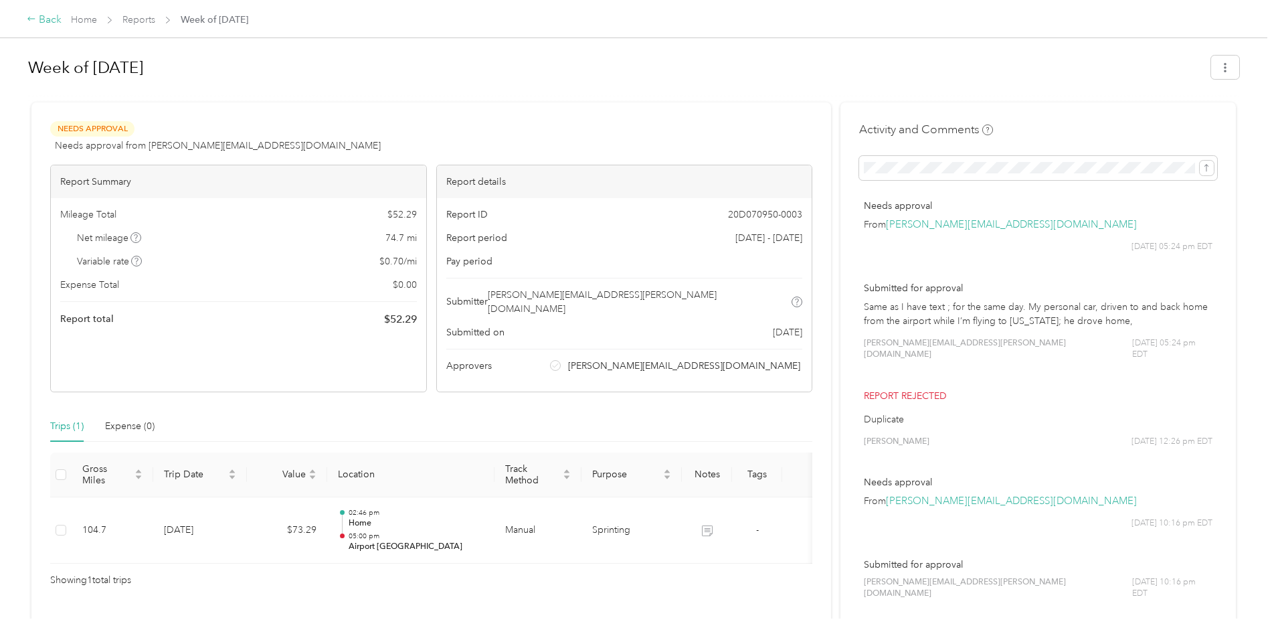
click at [42, 17] on div "Back" at bounding box center [44, 20] width 35 height 16
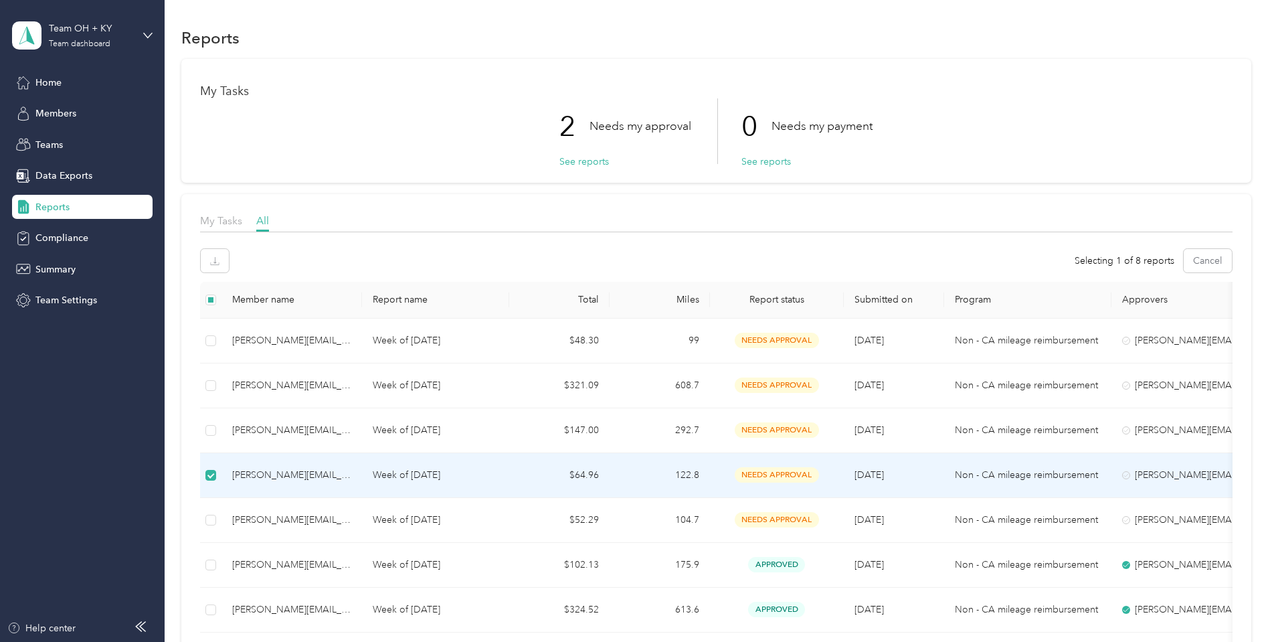
click at [257, 475] on div "[PERSON_NAME][EMAIL_ADDRESS][PERSON_NAME][DOMAIN_NAME]" at bounding box center [291, 475] width 119 height 15
click at [269, 474] on div "[PERSON_NAME][EMAIL_ADDRESS][PERSON_NAME][DOMAIN_NAME]" at bounding box center [291, 475] width 119 height 15
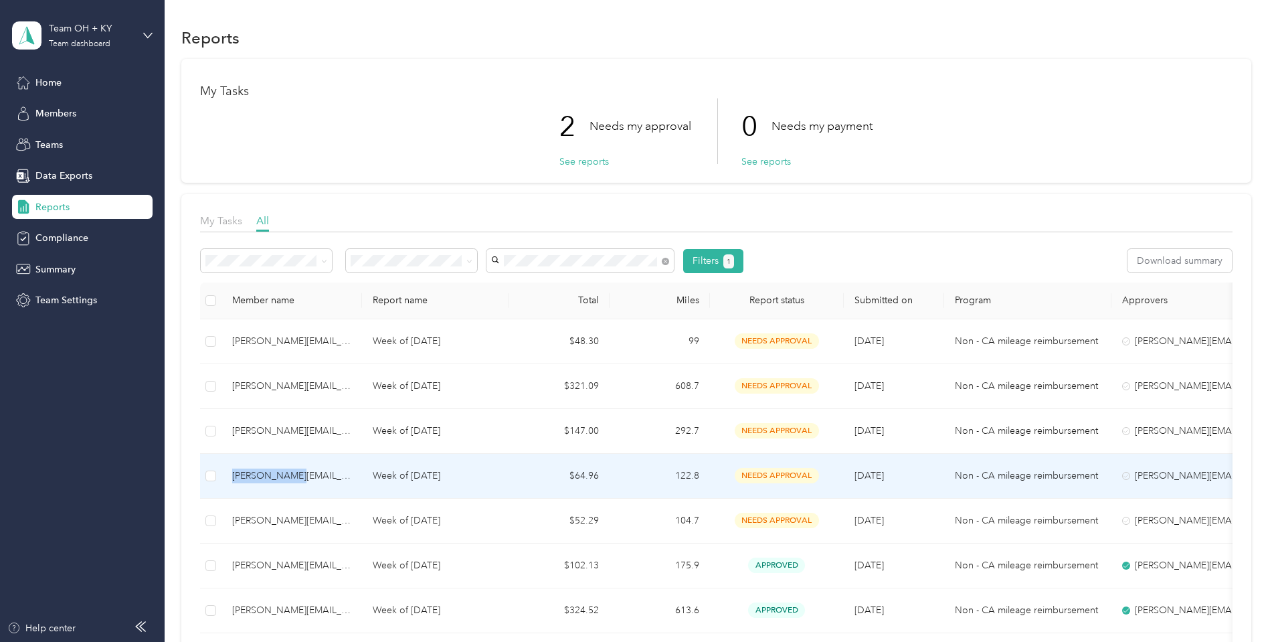
click at [260, 471] on div "[PERSON_NAME][EMAIL_ADDRESS][PERSON_NAME][DOMAIN_NAME]" at bounding box center [291, 476] width 119 height 15
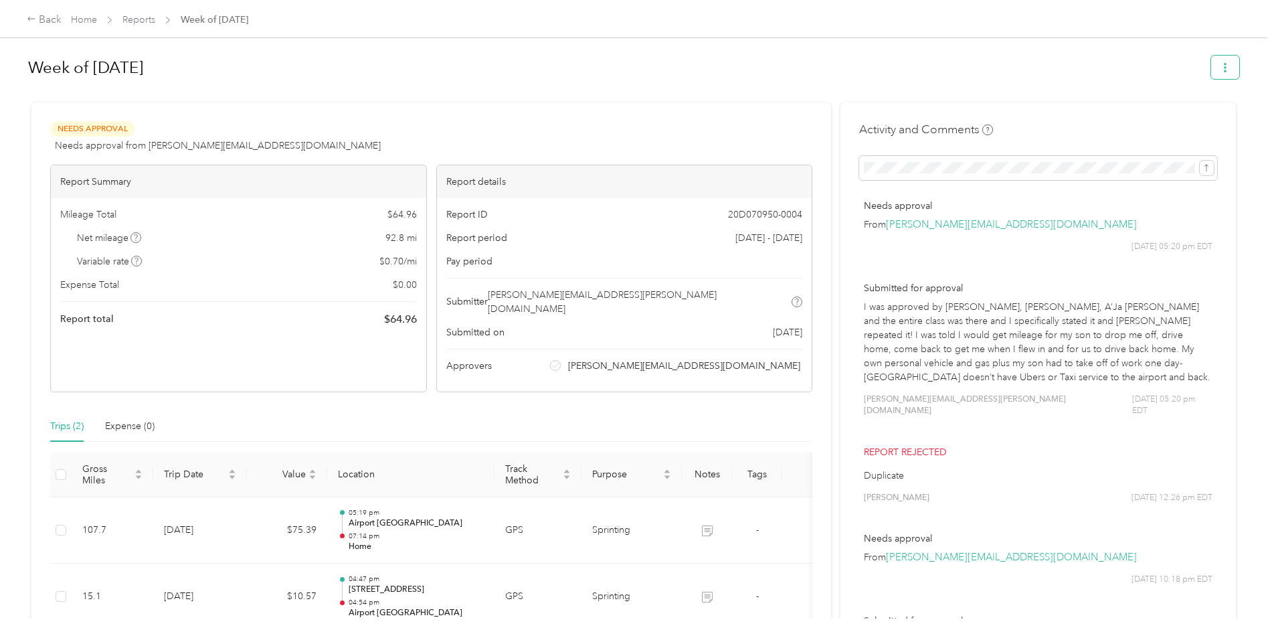
click at [1232, 75] on button "button" at bounding box center [1226, 67] width 28 height 23
click at [1195, 114] on span "Download" at bounding box center [1191, 117] width 44 height 14
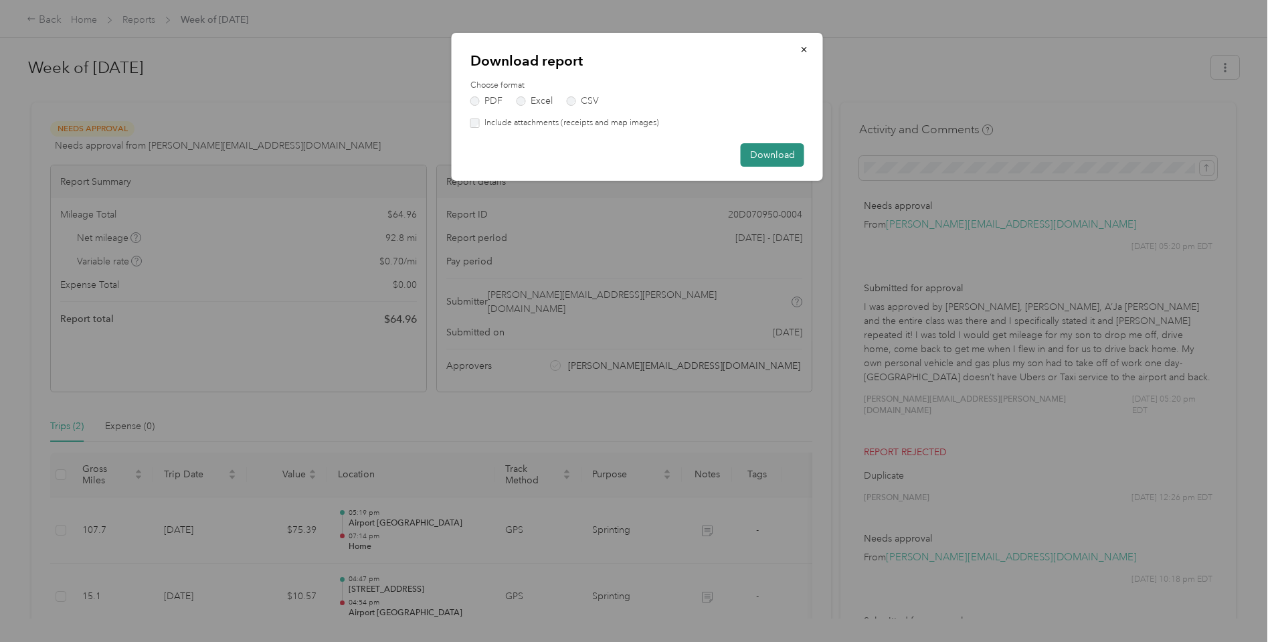
click at [774, 153] on button "Download" at bounding box center [773, 154] width 64 height 23
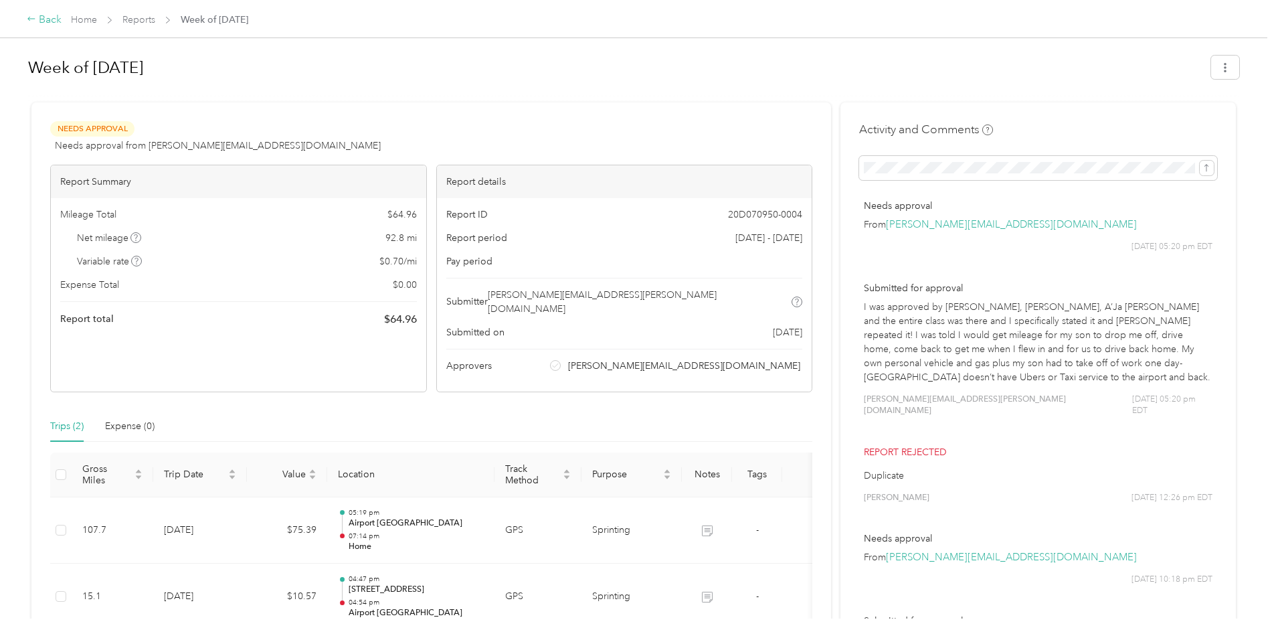
click at [44, 21] on div "Back" at bounding box center [44, 20] width 35 height 16
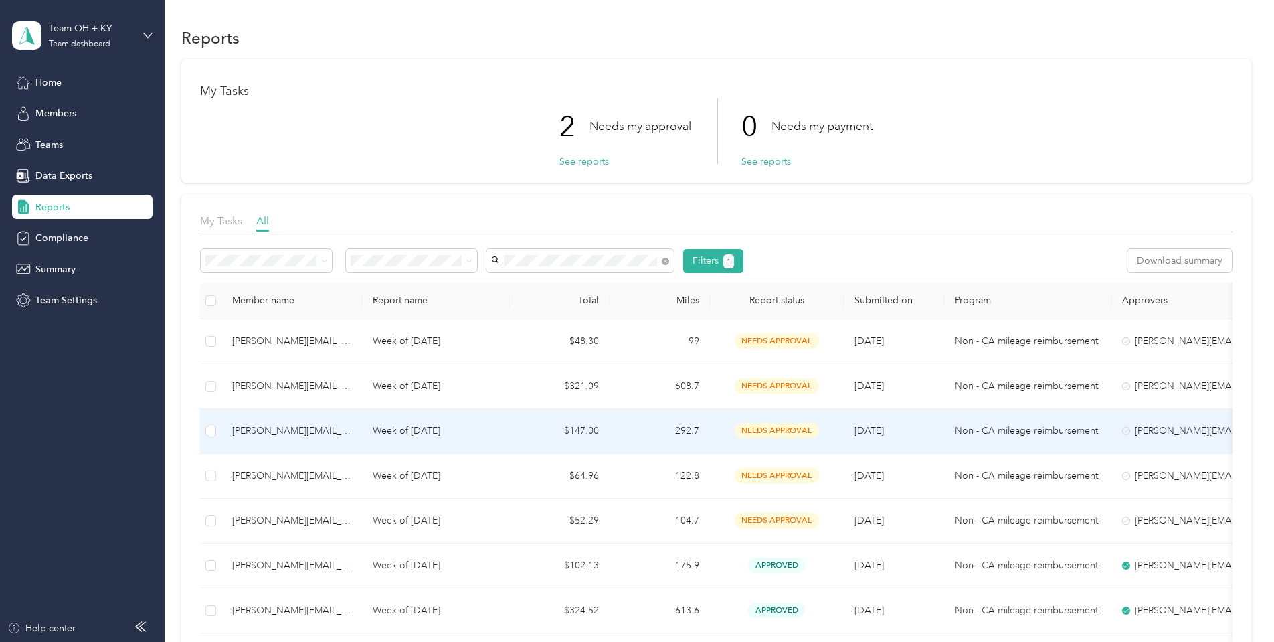
click at [276, 428] on div "[PERSON_NAME][EMAIL_ADDRESS][PERSON_NAME][DOMAIN_NAME]" at bounding box center [291, 431] width 119 height 15
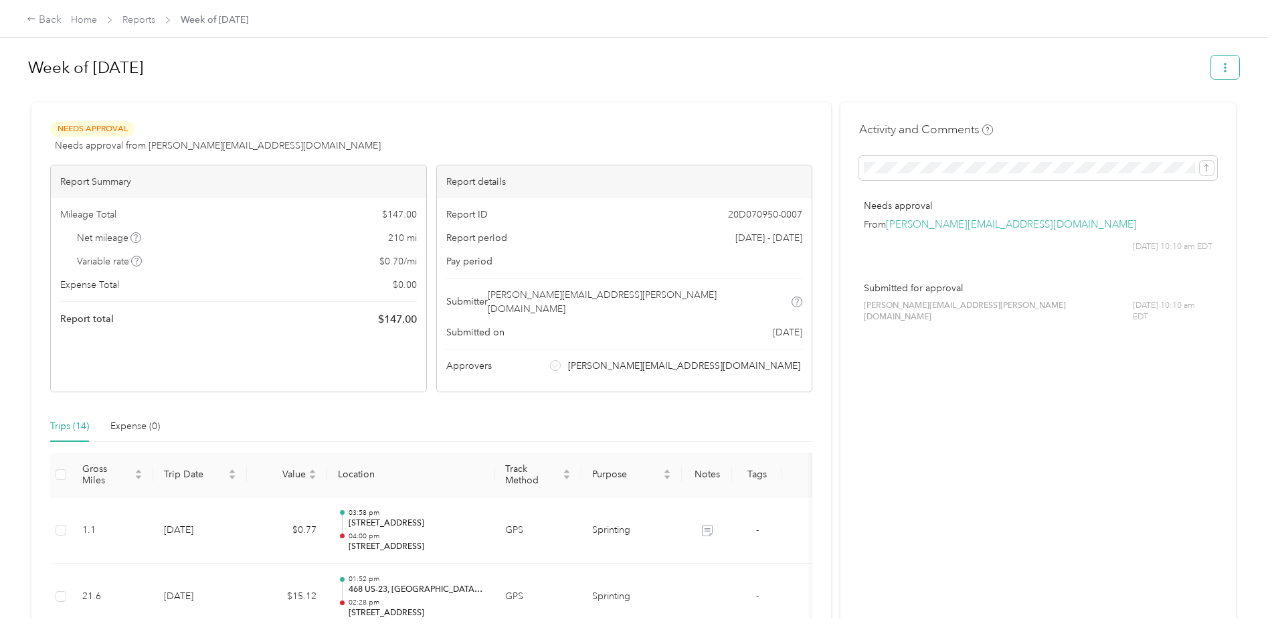
click at [1236, 68] on button "button" at bounding box center [1226, 67] width 28 height 23
click at [1189, 122] on span "Download" at bounding box center [1191, 117] width 44 height 14
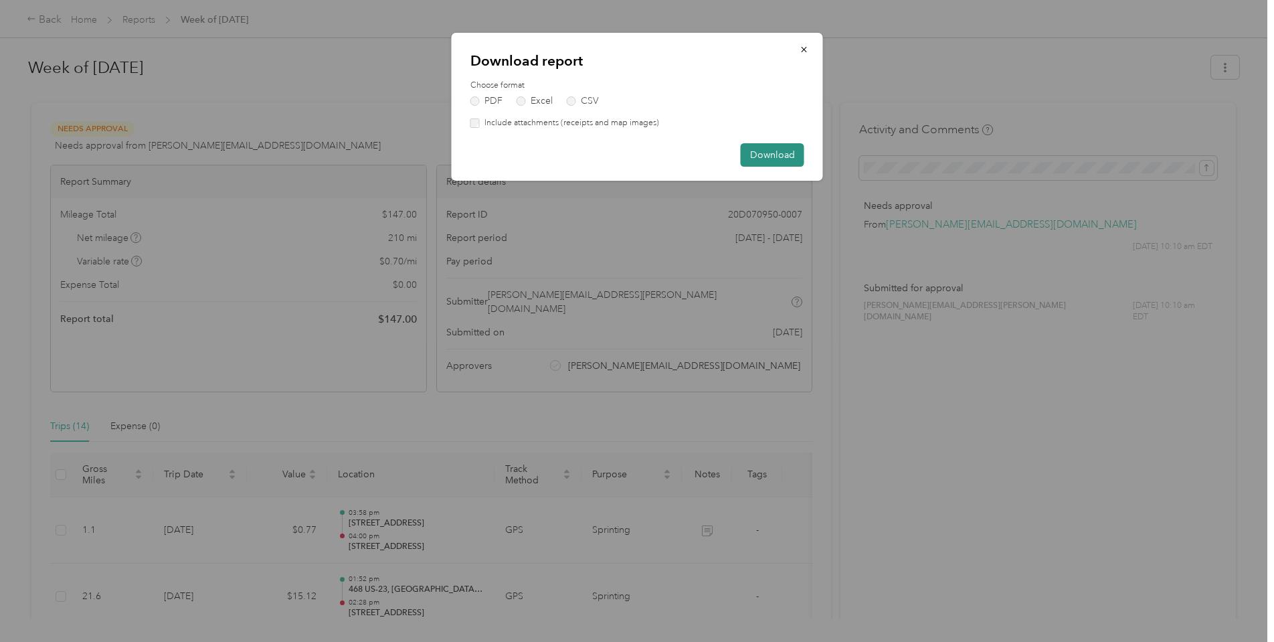
click at [785, 154] on button "Download" at bounding box center [773, 154] width 64 height 23
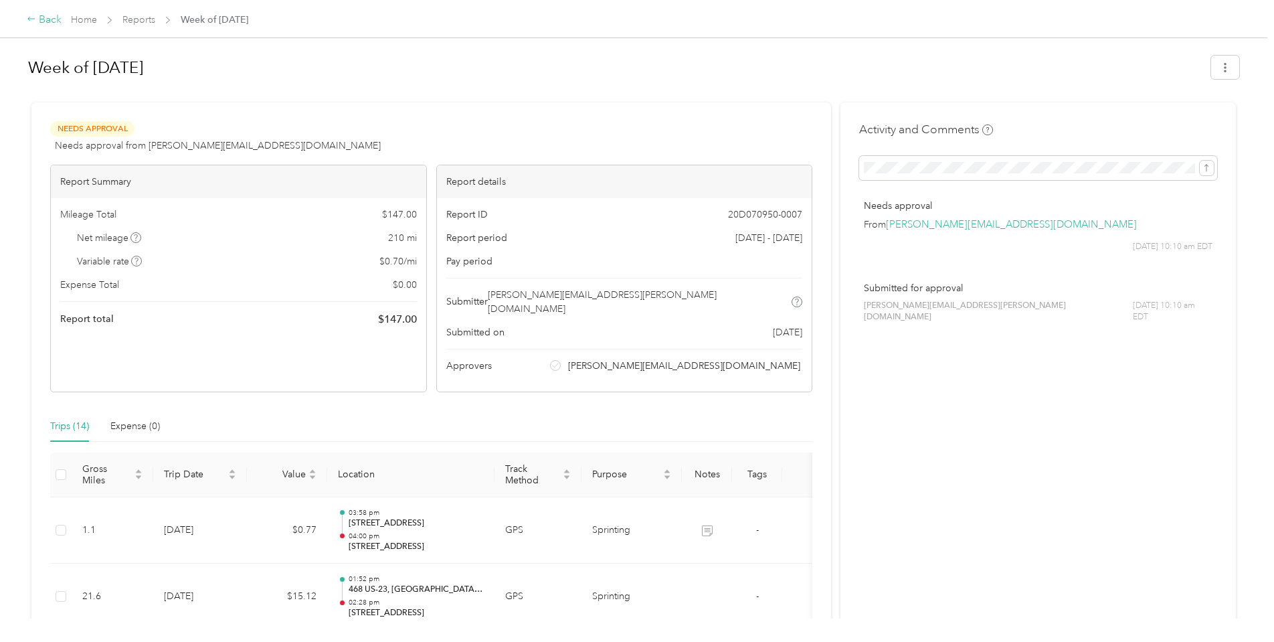
click at [31, 18] on icon at bounding box center [31, 18] width 9 height 9
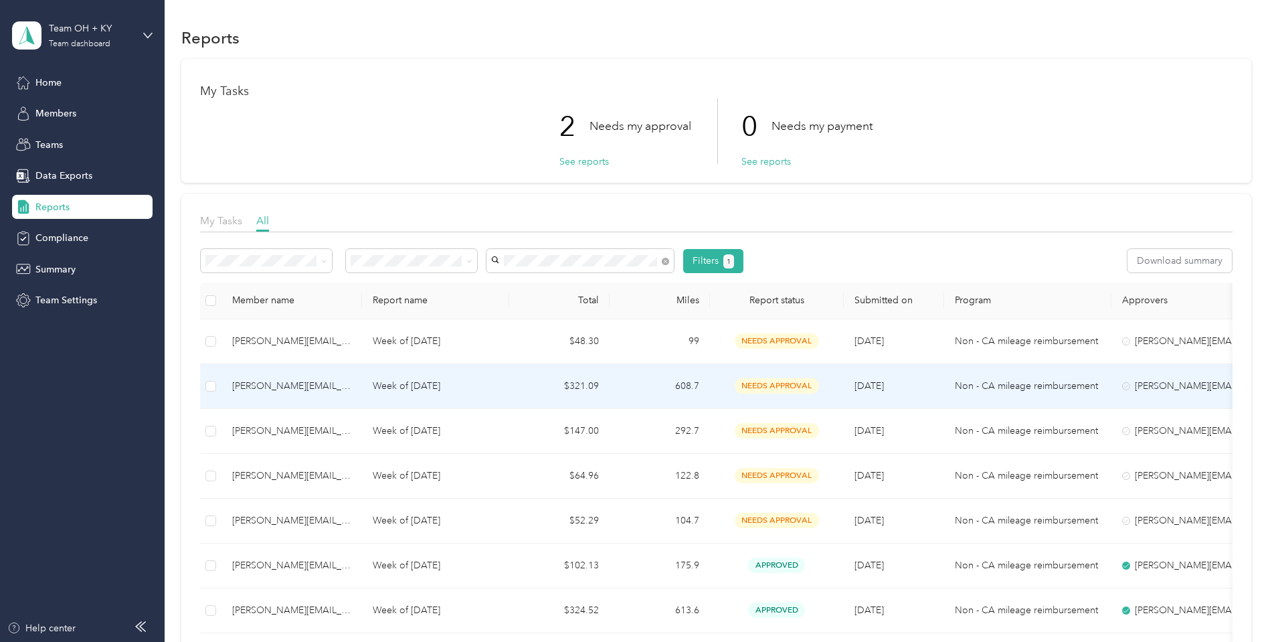
click at [265, 385] on div "[PERSON_NAME][EMAIL_ADDRESS][PERSON_NAME][DOMAIN_NAME]" at bounding box center [291, 386] width 119 height 15
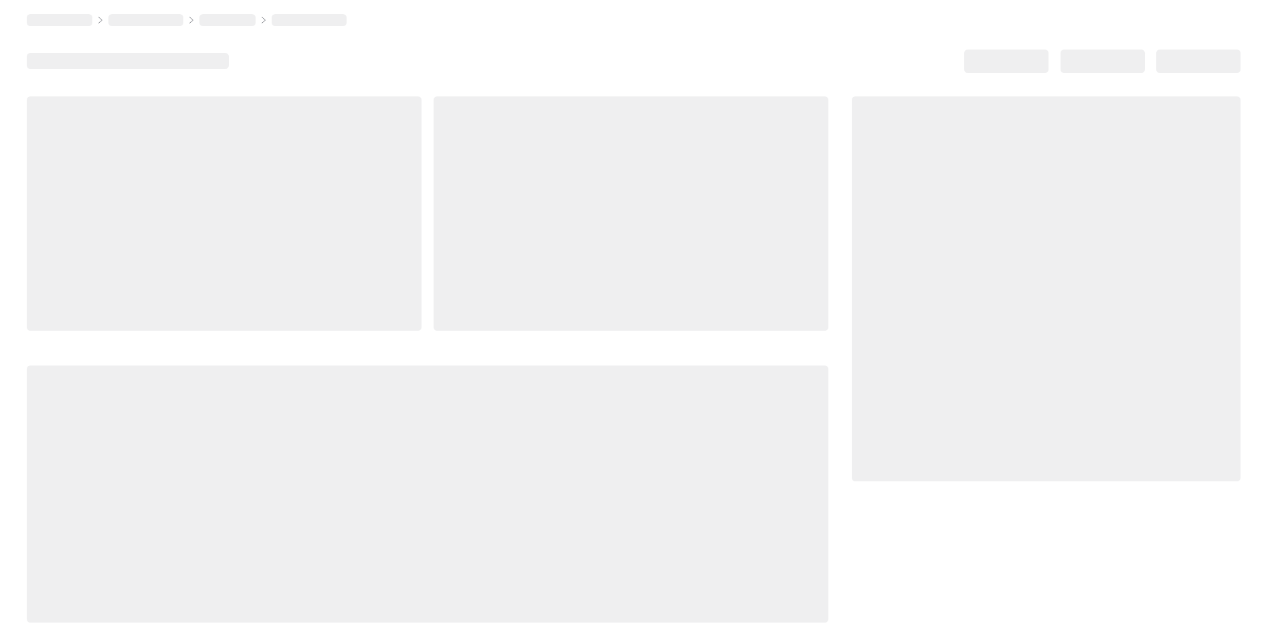
click at [265, 385] on div at bounding box center [428, 493] width 802 height 257
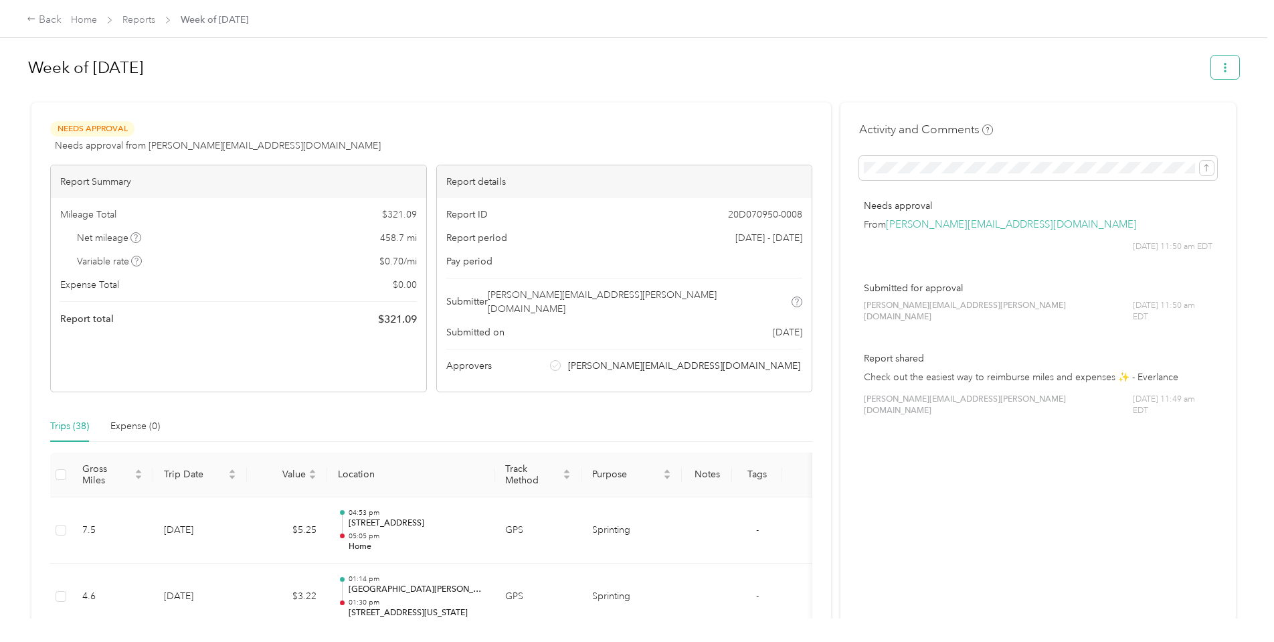
click at [1224, 67] on icon "button" at bounding box center [1225, 67] width 9 height 9
click at [1187, 116] on span "Download" at bounding box center [1191, 117] width 44 height 14
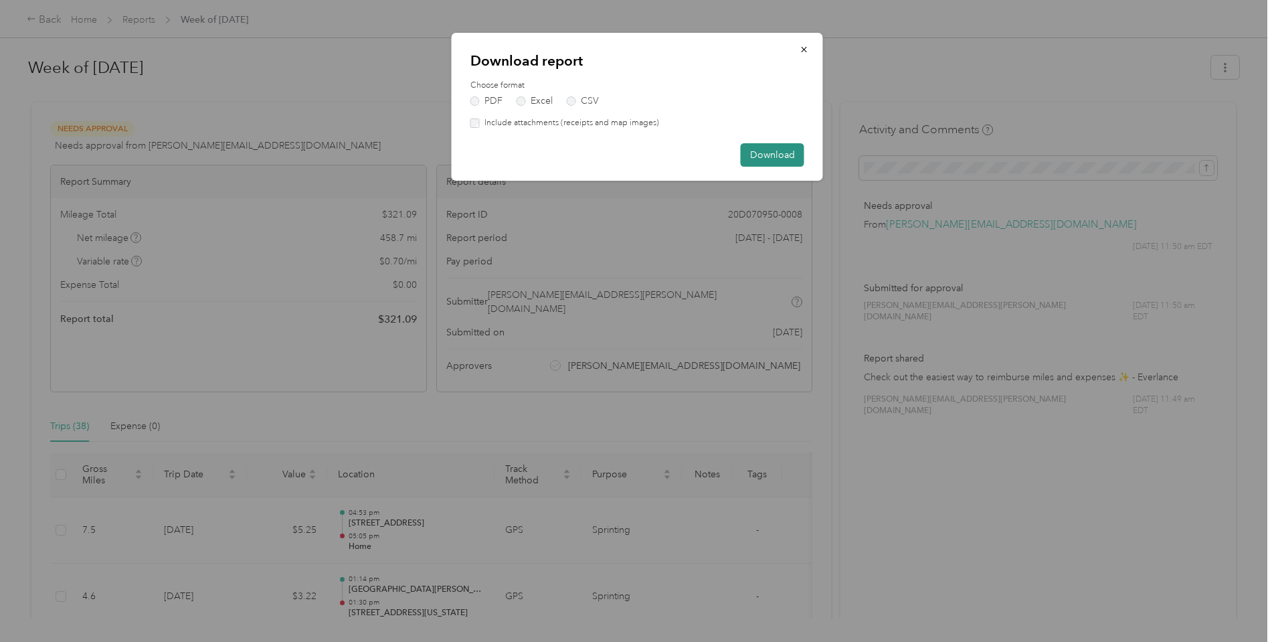
click at [768, 157] on button "Download" at bounding box center [773, 154] width 64 height 23
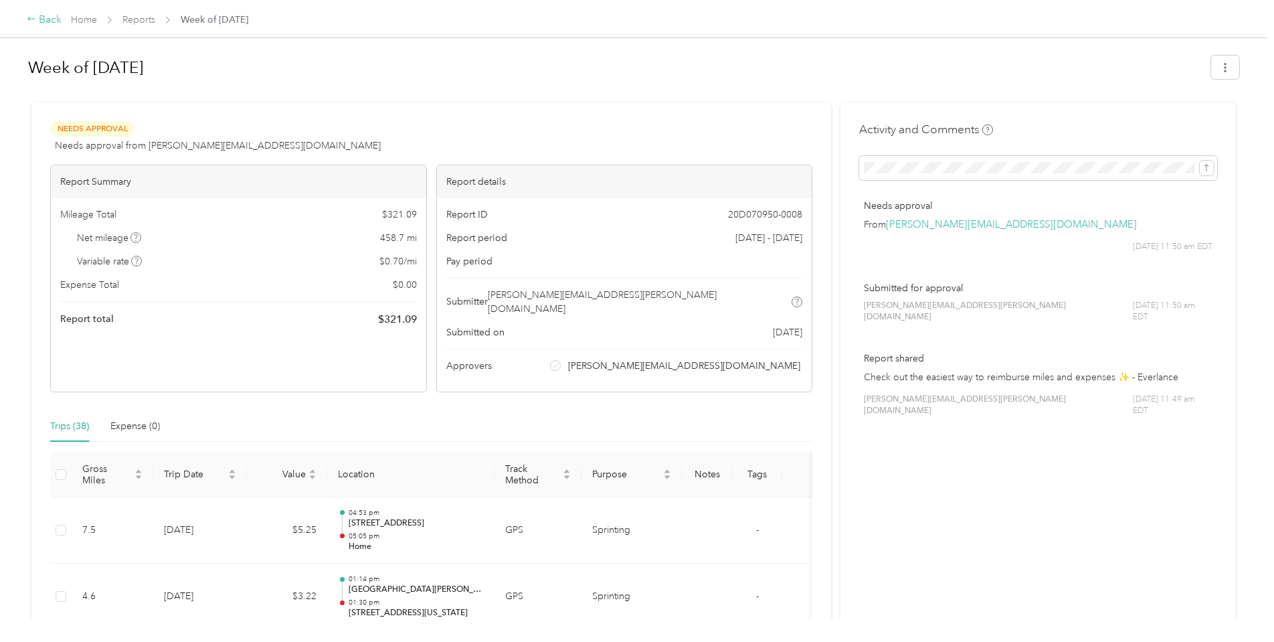
click at [33, 20] on icon at bounding box center [31, 18] width 9 height 9
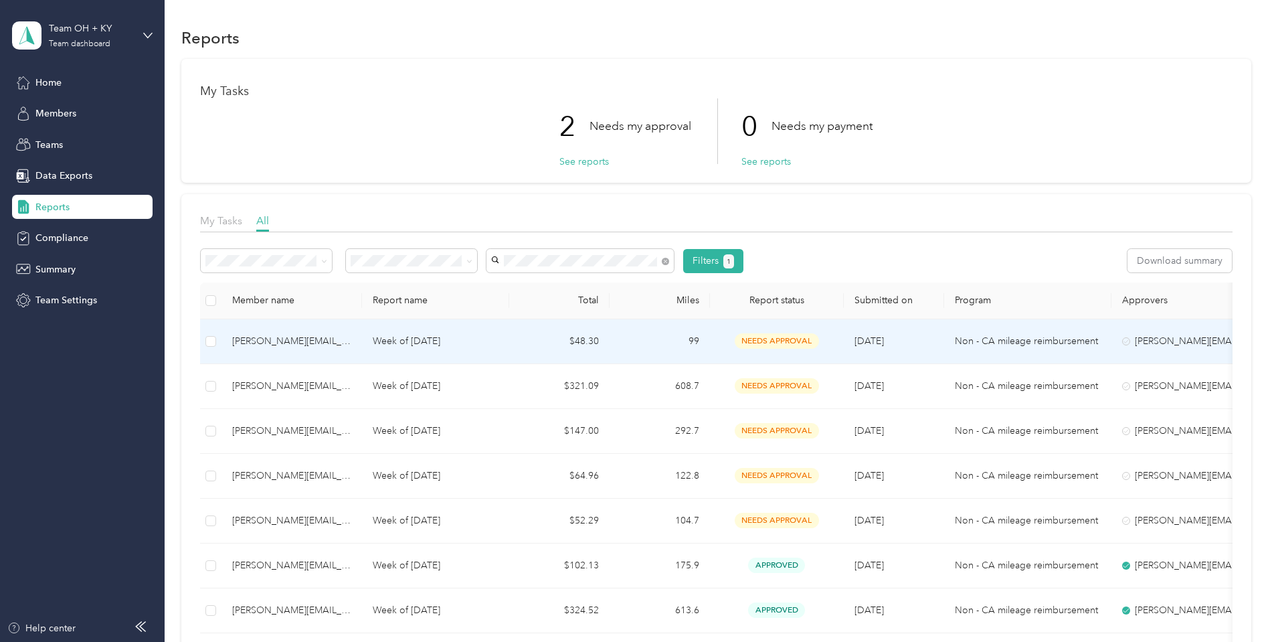
click at [268, 340] on div "[PERSON_NAME][EMAIL_ADDRESS][PERSON_NAME][DOMAIN_NAME]" at bounding box center [291, 341] width 119 height 15
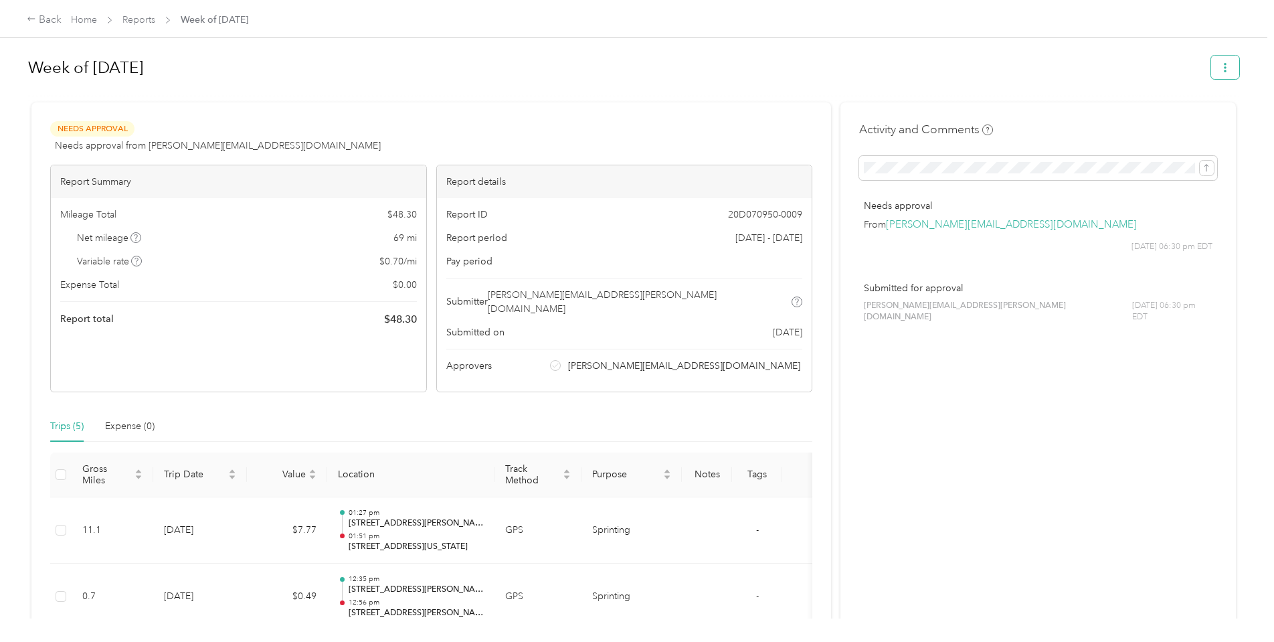
click at [1235, 69] on button "button" at bounding box center [1226, 67] width 28 height 23
click at [1189, 116] on span "Download" at bounding box center [1191, 117] width 44 height 14
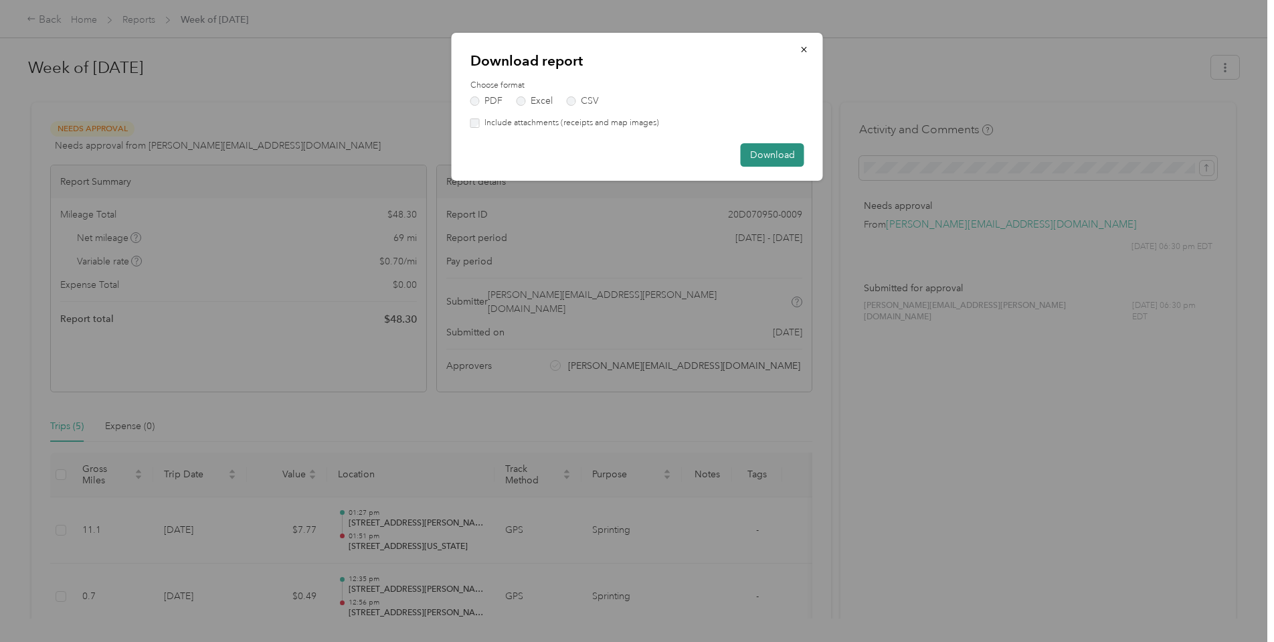
click at [789, 149] on button "Download" at bounding box center [773, 154] width 64 height 23
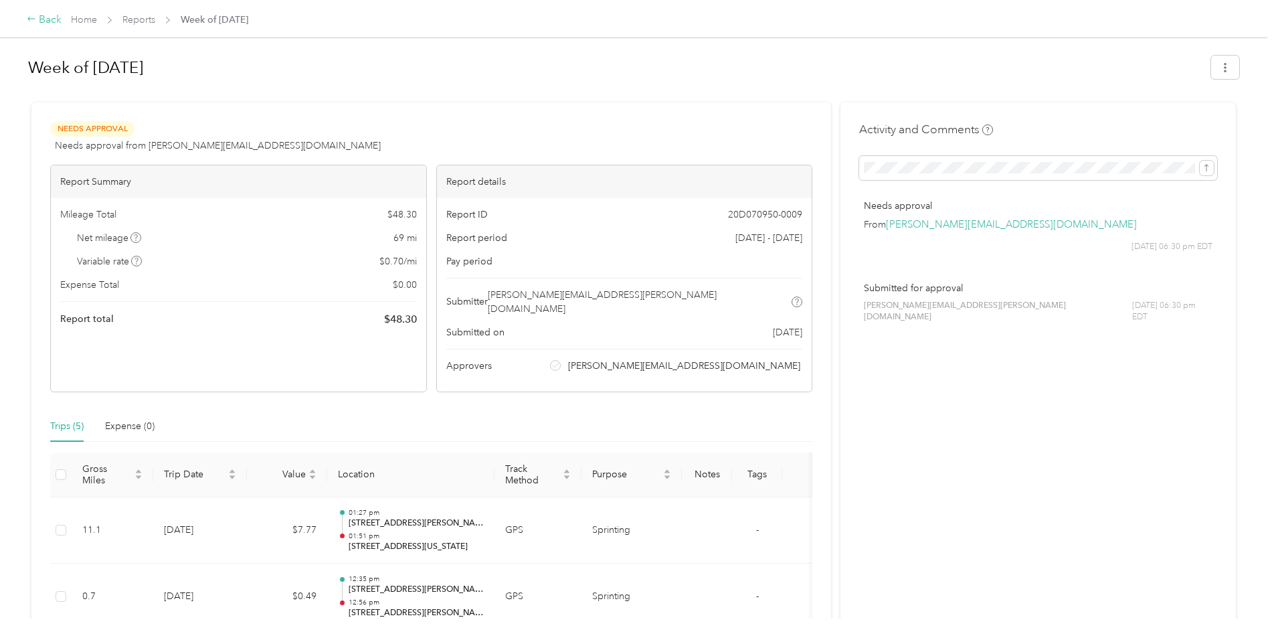
click at [42, 19] on div "Back" at bounding box center [44, 20] width 35 height 16
